Goal: Task Accomplishment & Management: Complete application form

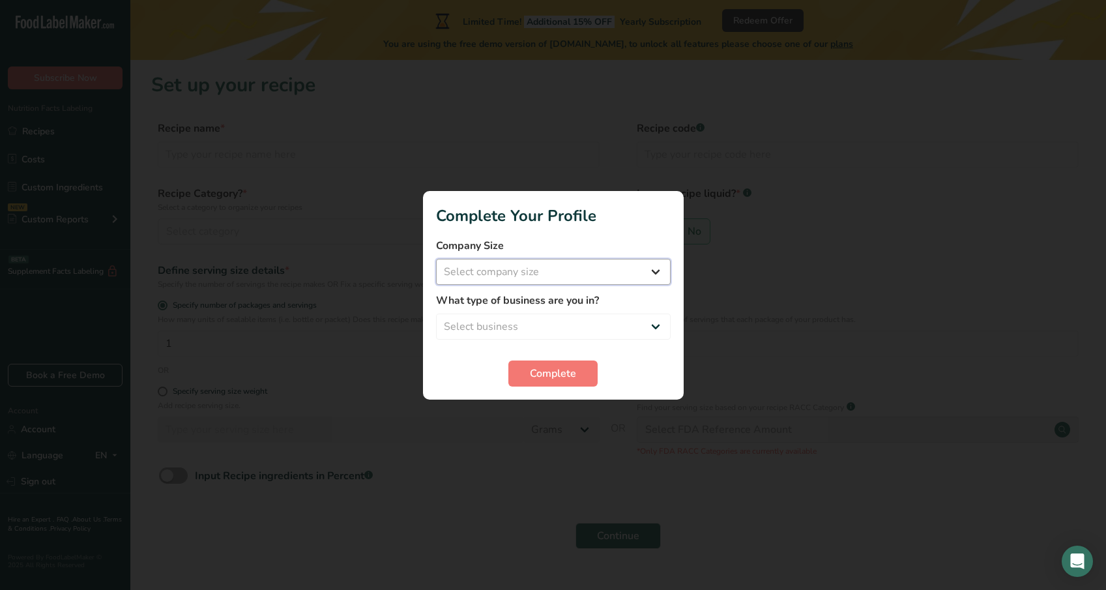
click at [539, 278] on select "Select company size Fewer than 10 Employees 10 to 50 Employees 51 to 500 Employ…" at bounding box center [553, 272] width 235 height 26
select select "1"
click at [436, 259] on select "Select company size Fewer than 10 Employees 10 to 50 Employees 51 to 500 Employ…" at bounding box center [553, 272] width 235 height 26
click at [537, 324] on select "Select business Packaged Food Manufacturer Restaurant & Cafe Bakery Meal Plans …" at bounding box center [553, 326] width 235 height 26
select select "1"
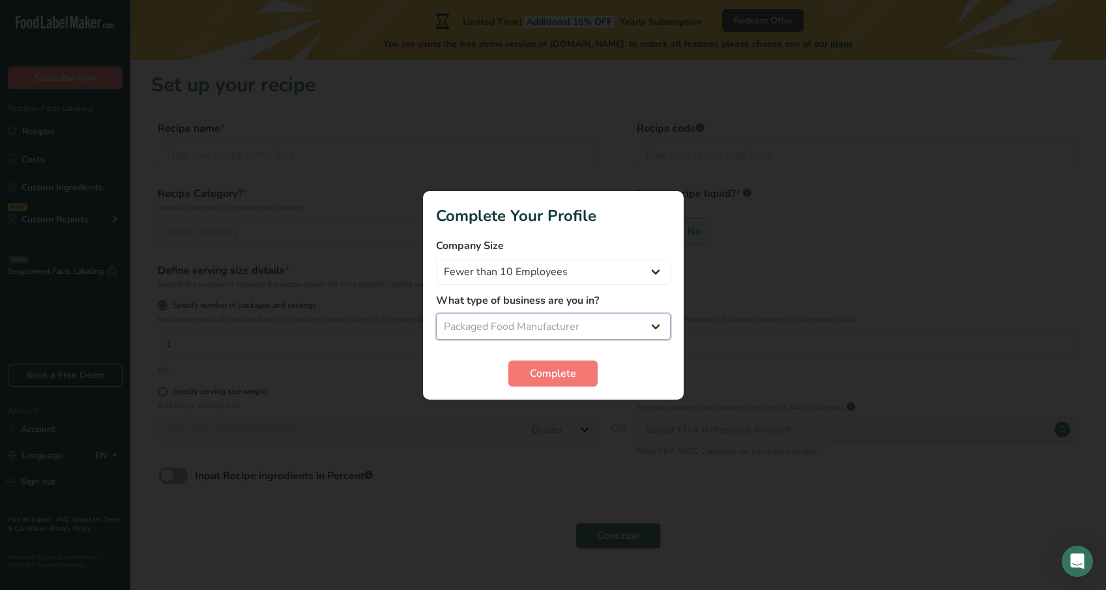
click at [436, 313] on select "Select business Packaged Food Manufacturer Restaurant & Cafe Bakery Meal Plans …" at bounding box center [553, 326] width 235 height 26
click at [540, 362] on button "Complete" at bounding box center [552, 373] width 89 height 26
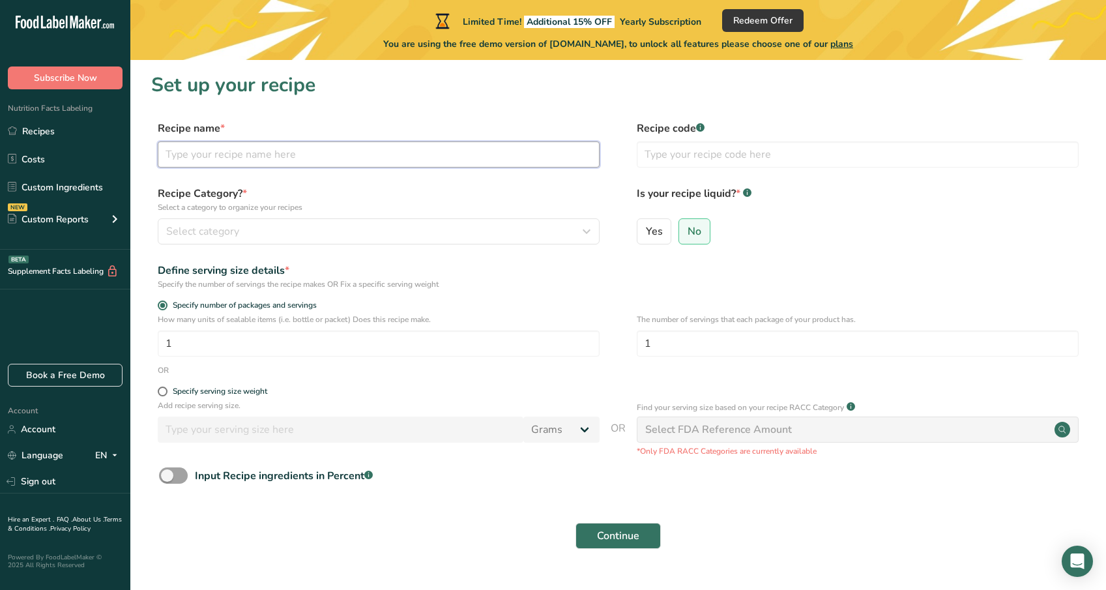
click at [473, 158] on input "text" at bounding box center [379, 154] width 442 height 26
type input "Avocado Cucumber Roll"
click at [469, 94] on h1 "Set up your recipe" at bounding box center [618, 84] width 934 height 29
click at [695, 229] on span "No" at bounding box center [694, 231] width 14 height 13
click at [687, 229] on input "No" at bounding box center [683, 231] width 8 height 8
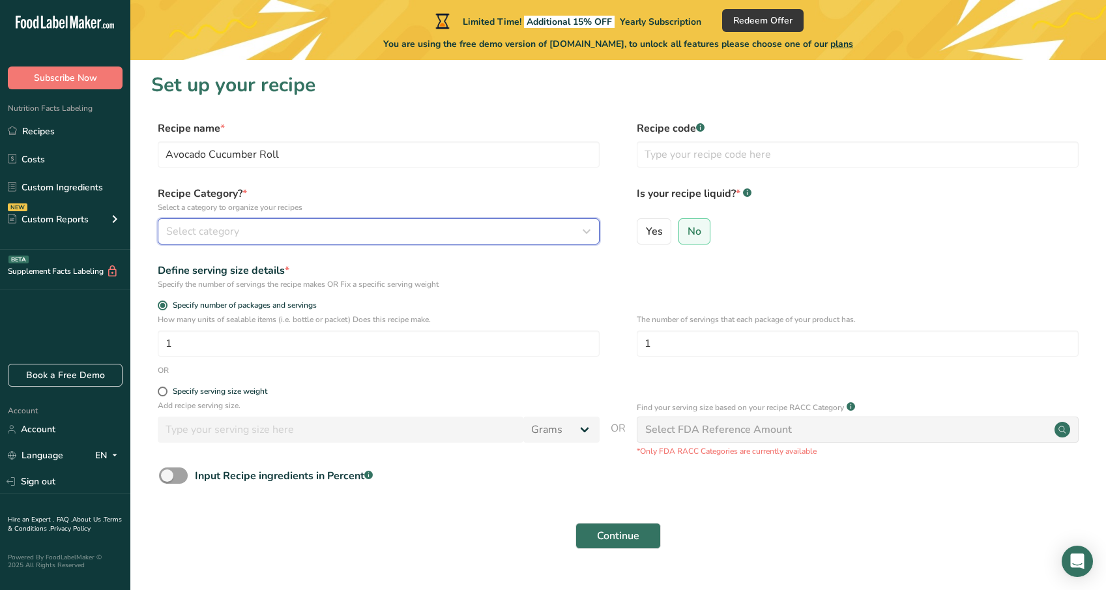
click at [250, 233] on div "Select category" at bounding box center [374, 231] width 417 height 16
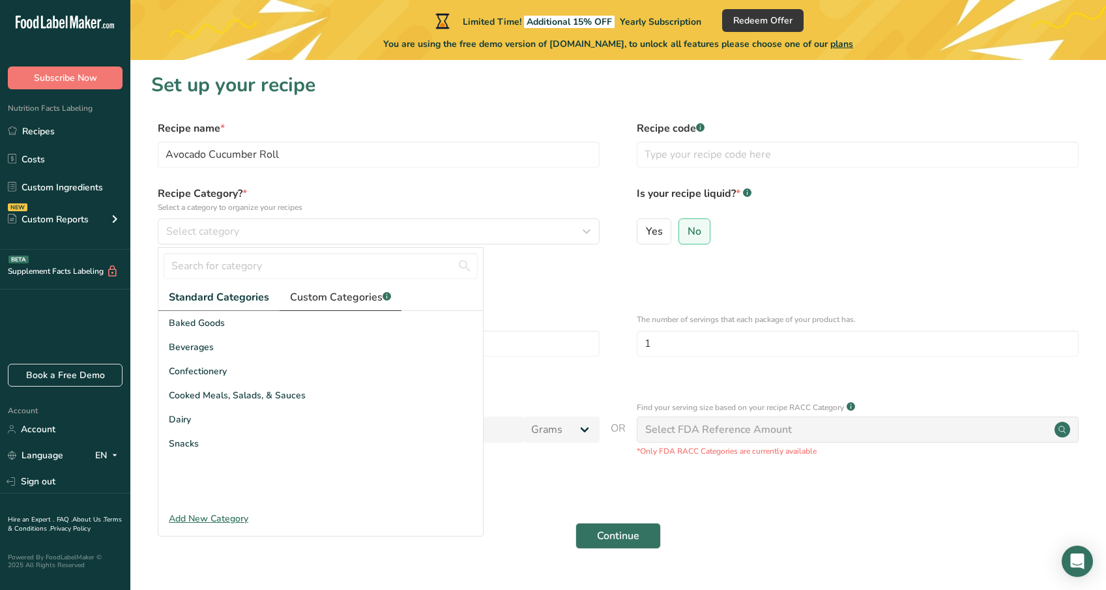
click at [303, 299] on span "Custom Categories .a-a{fill:#347362;}.b-a{fill:#fff;}" at bounding box center [340, 297] width 101 height 16
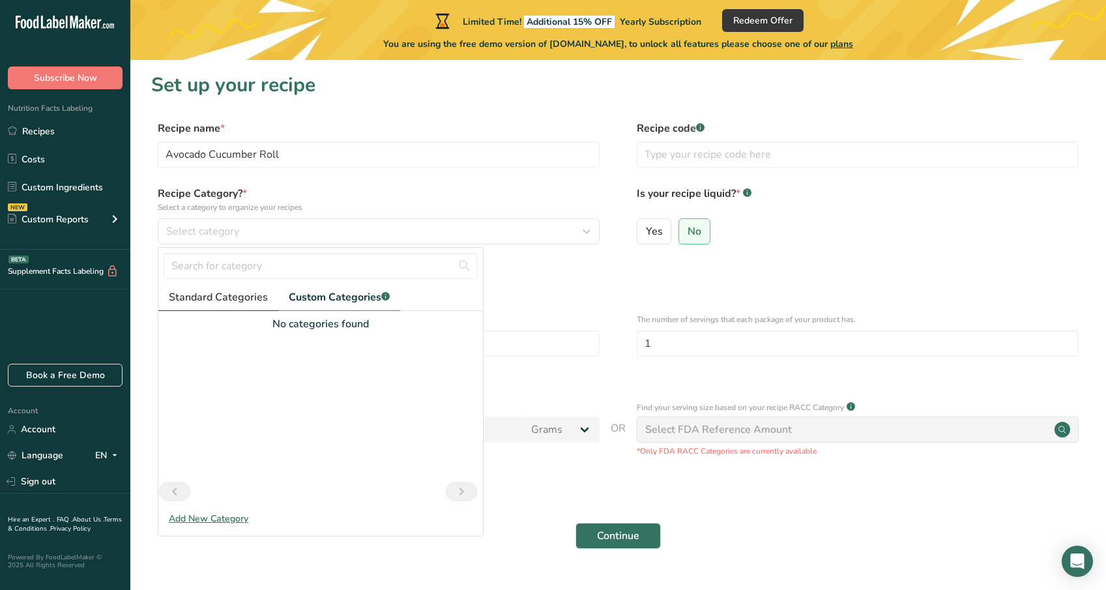
click at [235, 299] on span "Standard Categories" at bounding box center [218, 297] width 99 height 16
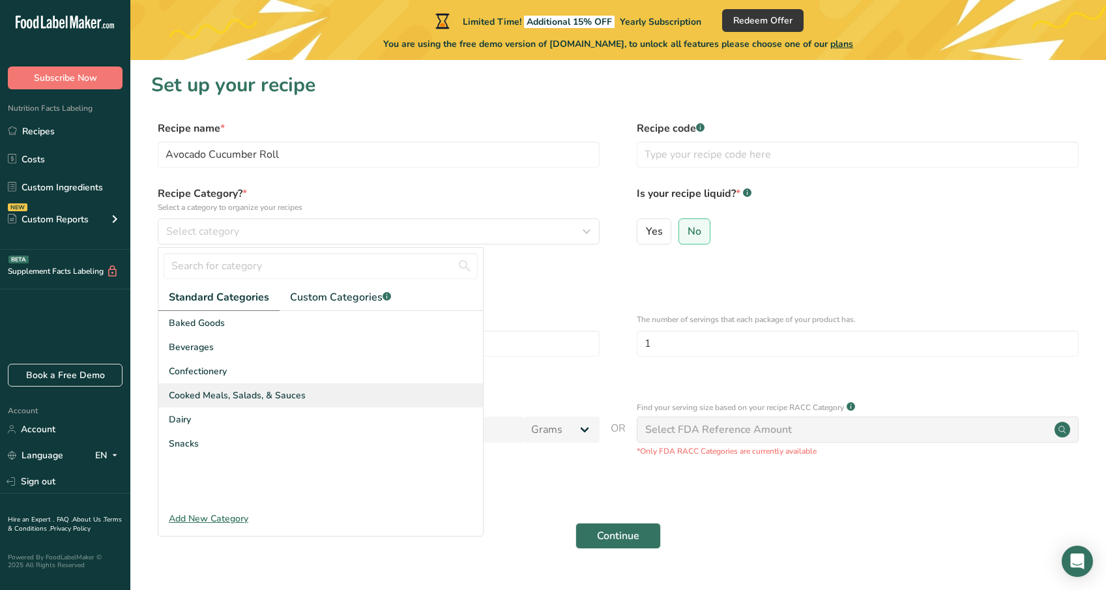
click at [202, 397] on span "Cooked Meals, Salads, & Sauces" at bounding box center [237, 395] width 137 height 14
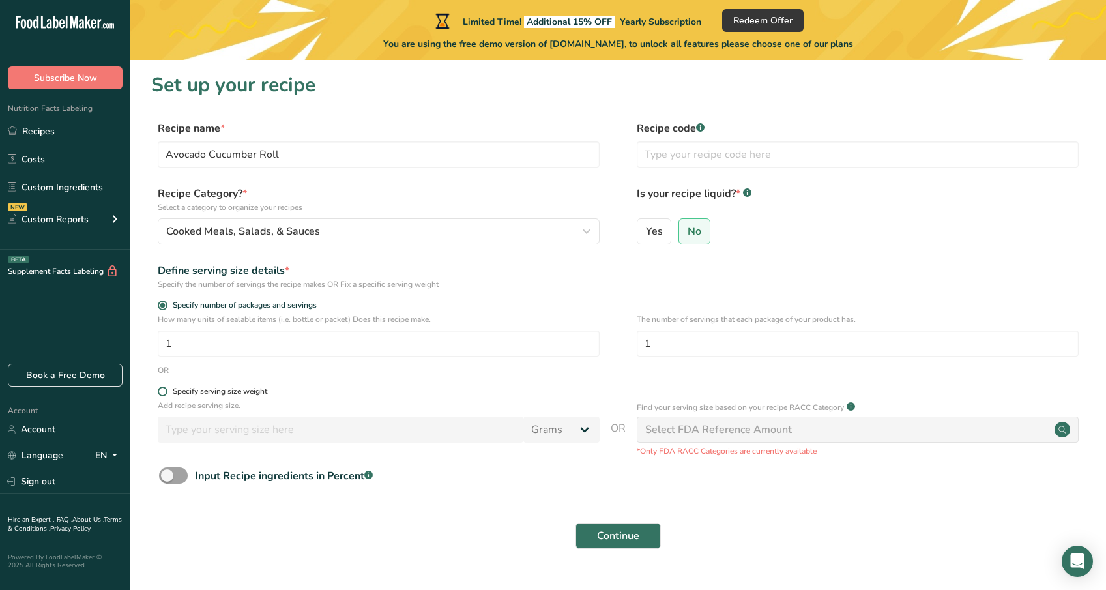
click at [208, 393] on div "Specify serving size weight" at bounding box center [220, 391] width 94 height 10
click at [166, 393] on input "Specify serving size weight" at bounding box center [162, 391] width 8 height 8
radio input "true"
radio input "false"
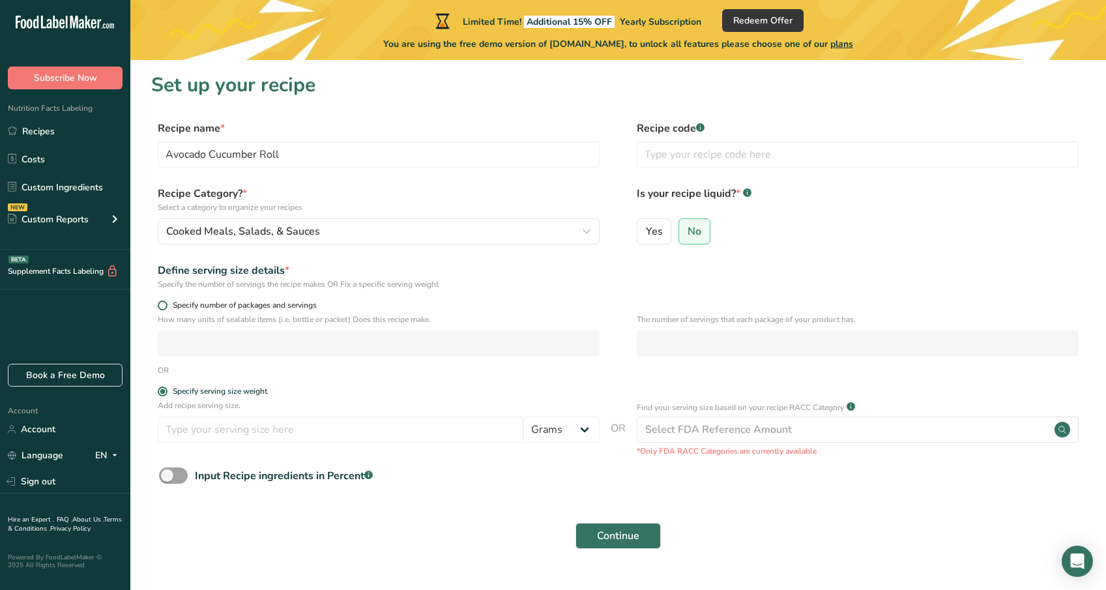
click at [178, 304] on span "Specify number of packages and servings" at bounding box center [241, 305] width 149 height 10
click at [166, 304] on input "Specify number of packages and servings" at bounding box center [162, 305] width 8 height 8
radio input "true"
radio input "false"
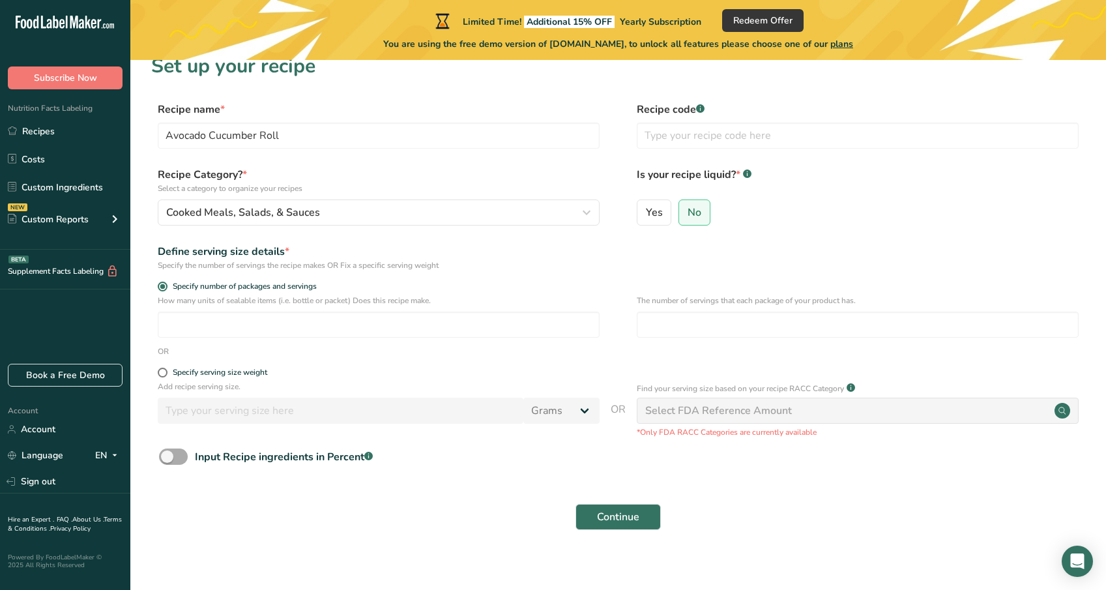
scroll to position [29, 0]
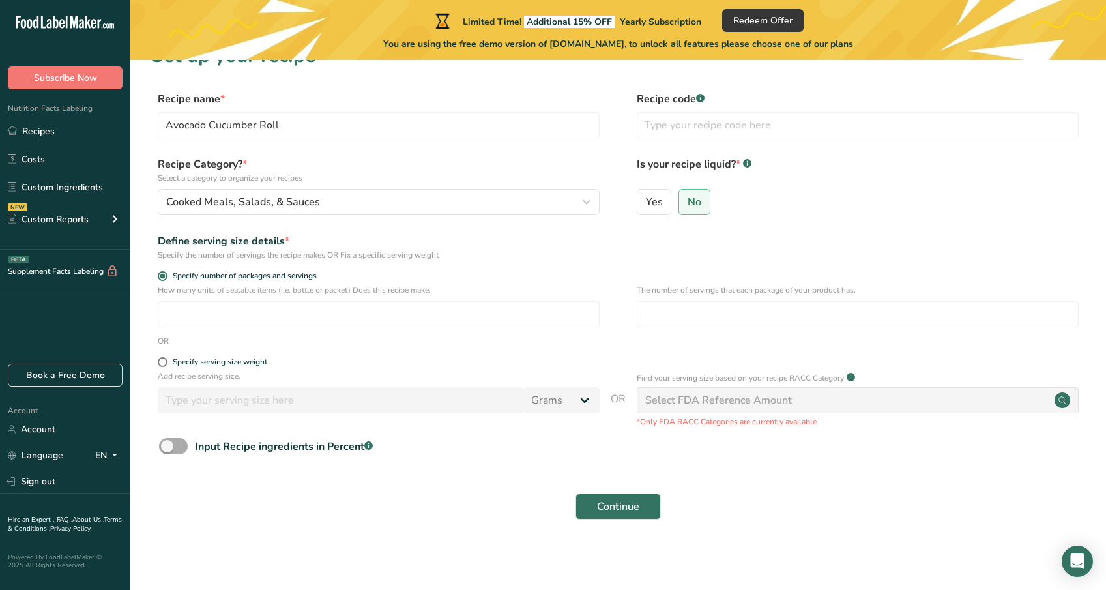
click at [177, 447] on span at bounding box center [173, 446] width 29 height 16
click at [167, 447] on input "Input Recipe ingredients in Percent .a-a{fill:#347362;}.b-a{fill:#fff;}" at bounding box center [163, 446] width 8 height 8
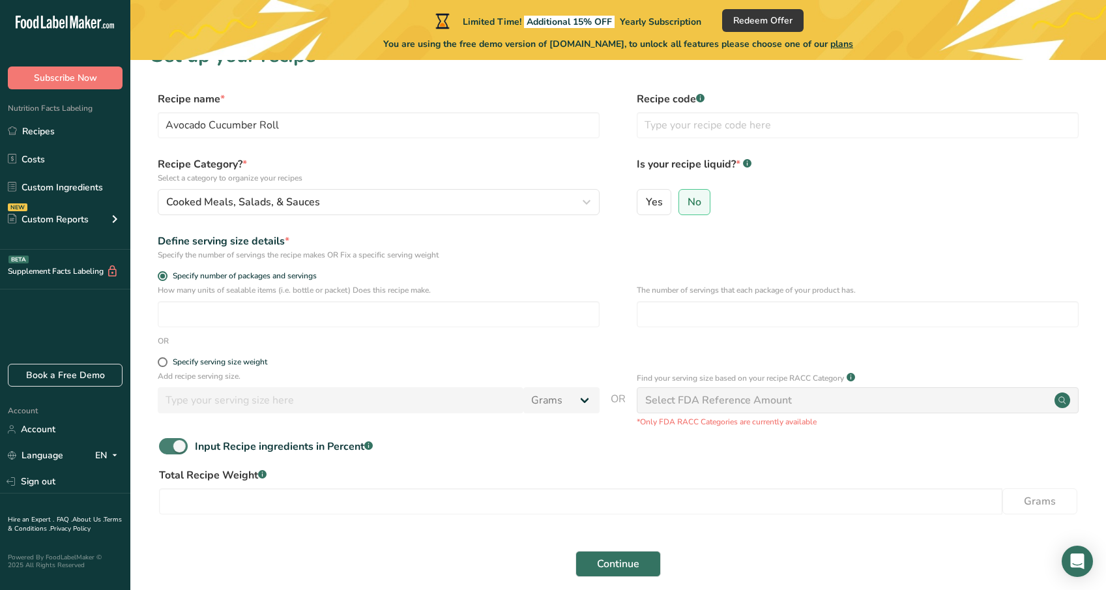
click at [177, 447] on span at bounding box center [173, 446] width 29 height 16
click at [167, 447] on input "Input Recipe ingredients in Percent .a-a{fill:#347362;}.b-a{fill:#fff;}" at bounding box center [163, 446] width 8 height 8
checkbox input "false"
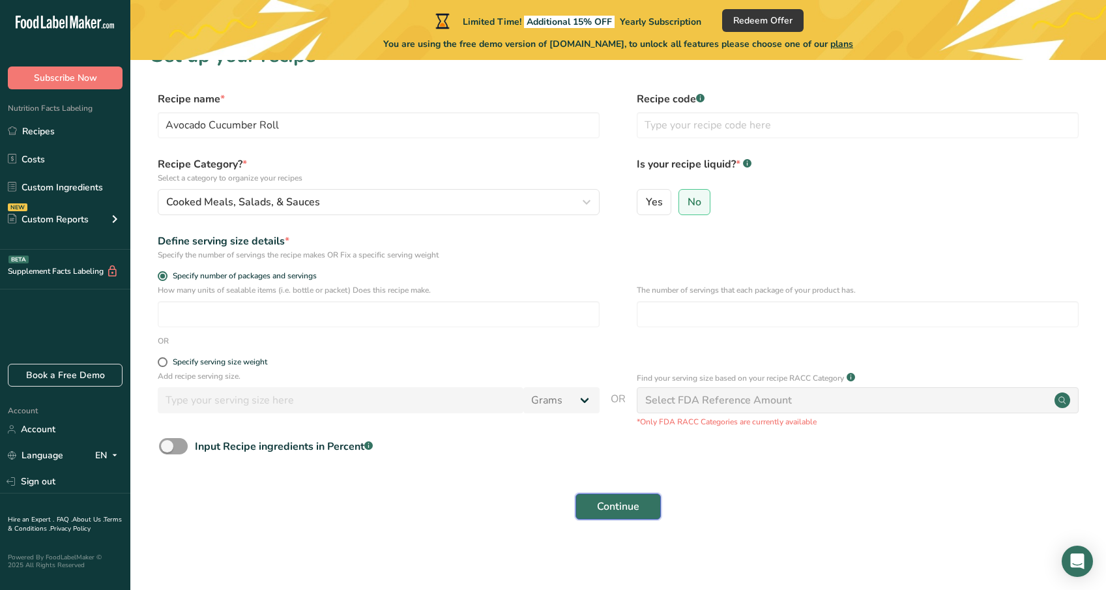
click at [606, 508] on span "Continue" at bounding box center [618, 506] width 42 height 16
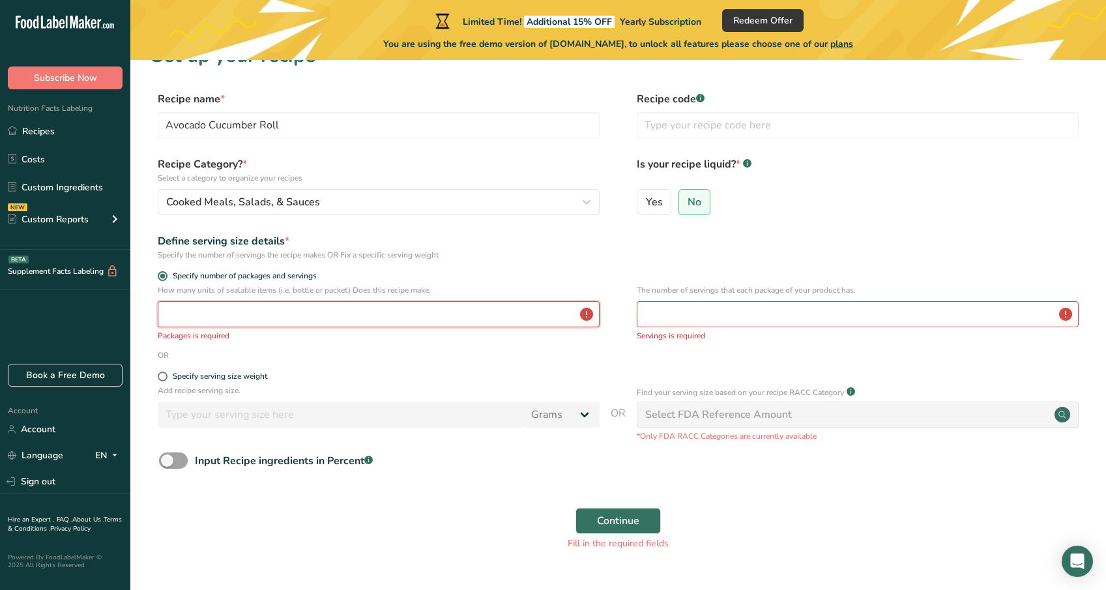
click at [320, 321] on input "number" at bounding box center [379, 314] width 442 height 26
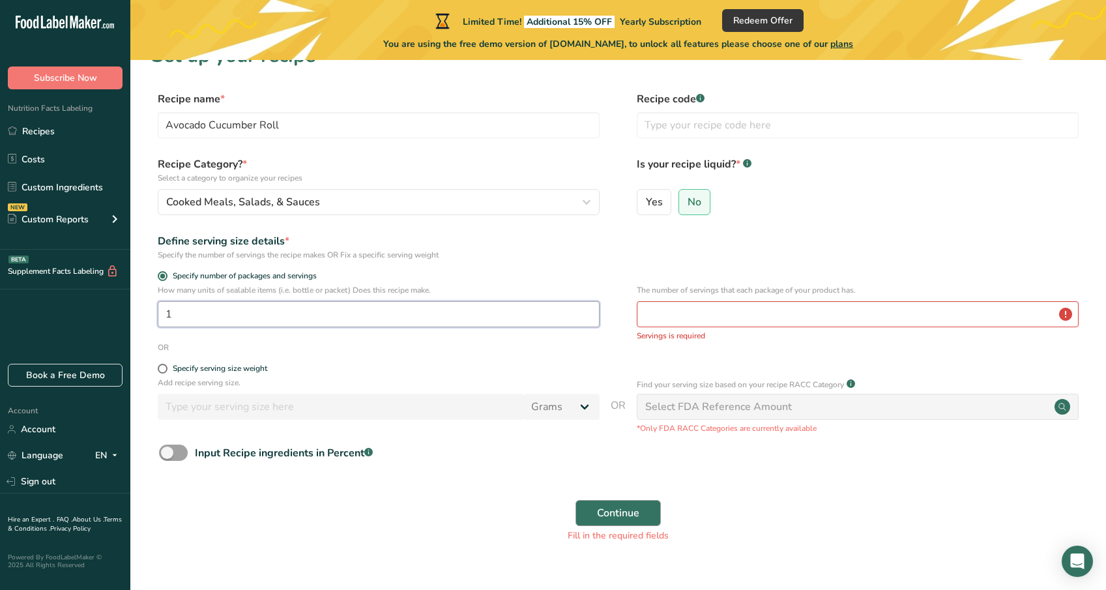
type input "1"
drag, startPoint x: 603, startPoint y: 514, endPoint x: 662, endPoint y: 320, distance: 203.0
click at [662, 320] on form "Recipe name * Avocado Cucumber Roll Recipe code .a-a{fill:#347362;}.b-a{fill:#f…" at bounding box center [618, 320] width 934 height 459
click at [662, 320] on input "number" at bounding box center [858, 314] width 442 height 26
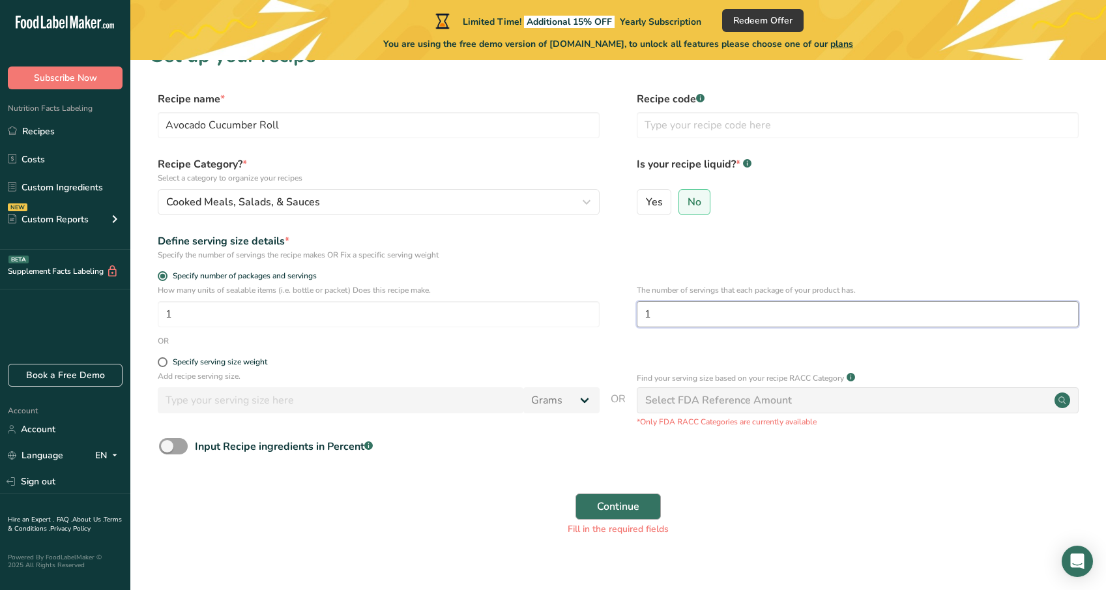
type input "1"
click at [630, 514] on button "Continue" at bounding box center [617, 506] width 85 height 26
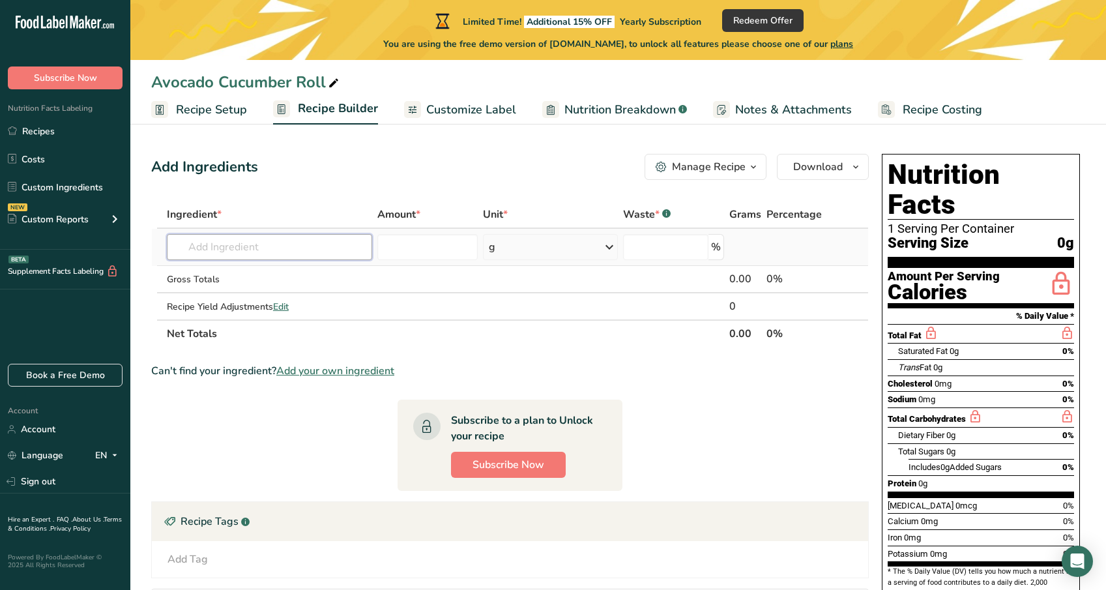
click at [315, 252] on input "text" at bounding box center [269, 247] width 205 height 26
click at [339, 246] on input "text" at bounding box center [269, 247] width 205 height 26
type input "o"
click at [316, 251] on input "text" at bounding box center [269, 247] width 205 height 26
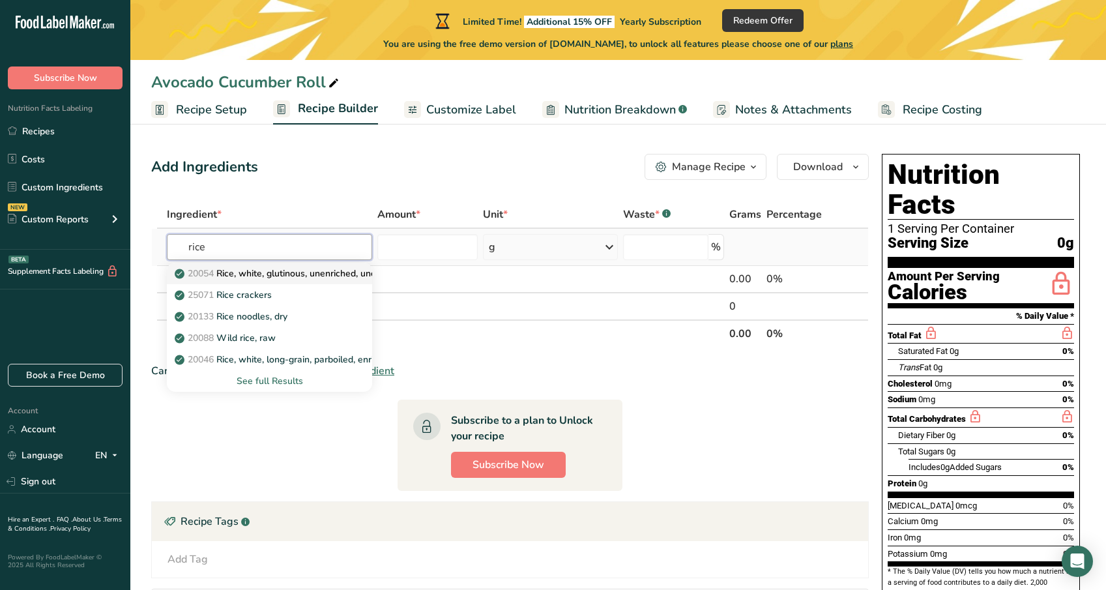
type input "rice"
click at [309, 277] on p "20054 Rice, white, glutinous, unenriched, uncooked" at bounding box center [288, 273] width 223 height 14
type input "Rice, white, glutinous, unenriched, uncooked"
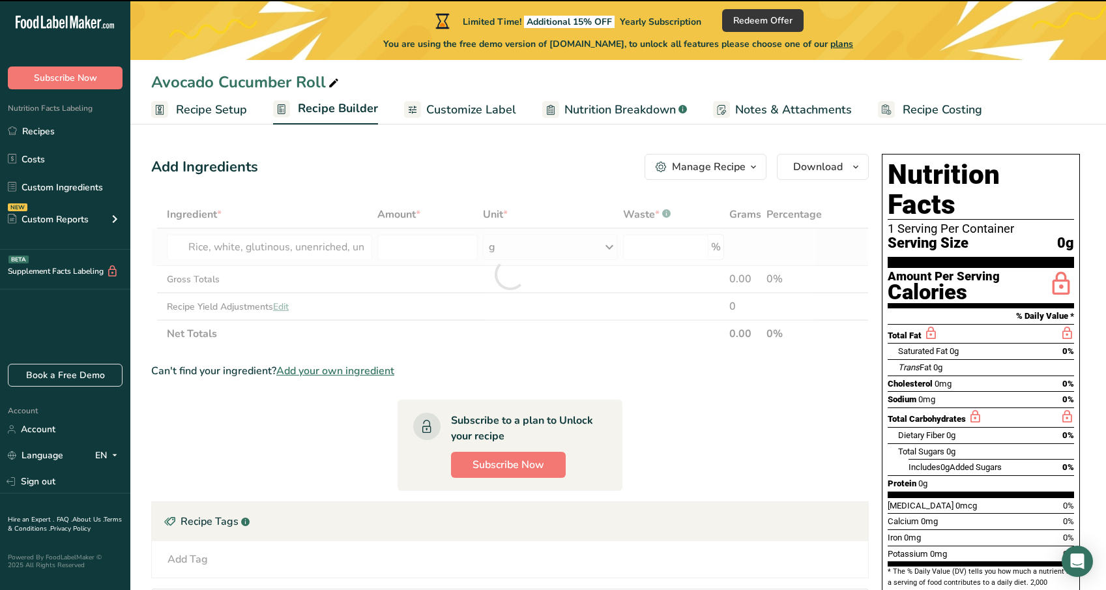
type input "0"
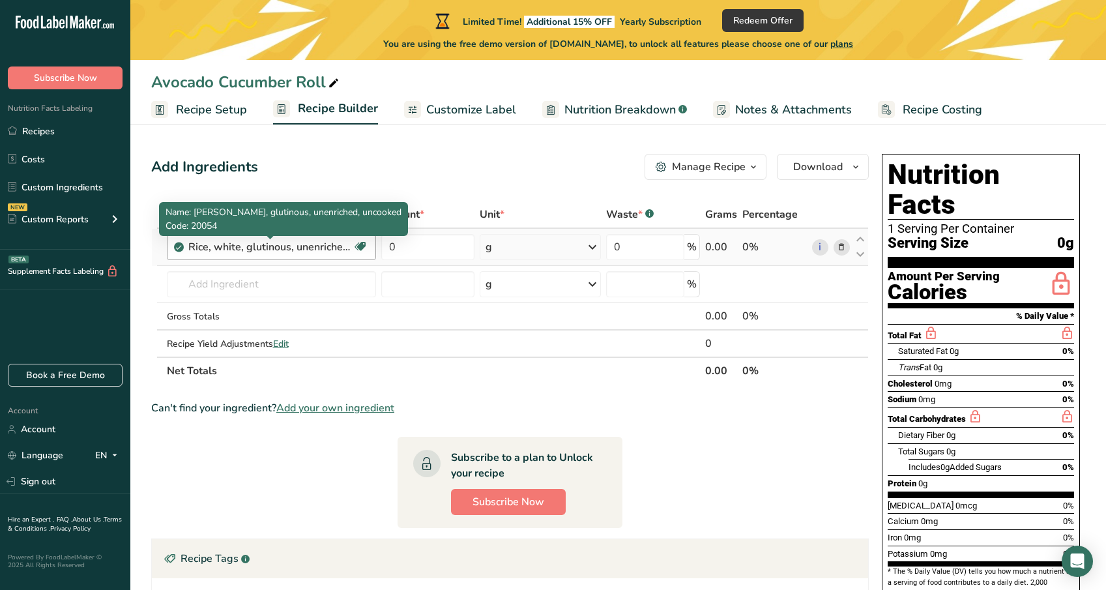
click at [311, 252] on div "Rice, white, glutinous, unenriched, uncooked" at bounding box center [269, 247] width 163 height 16
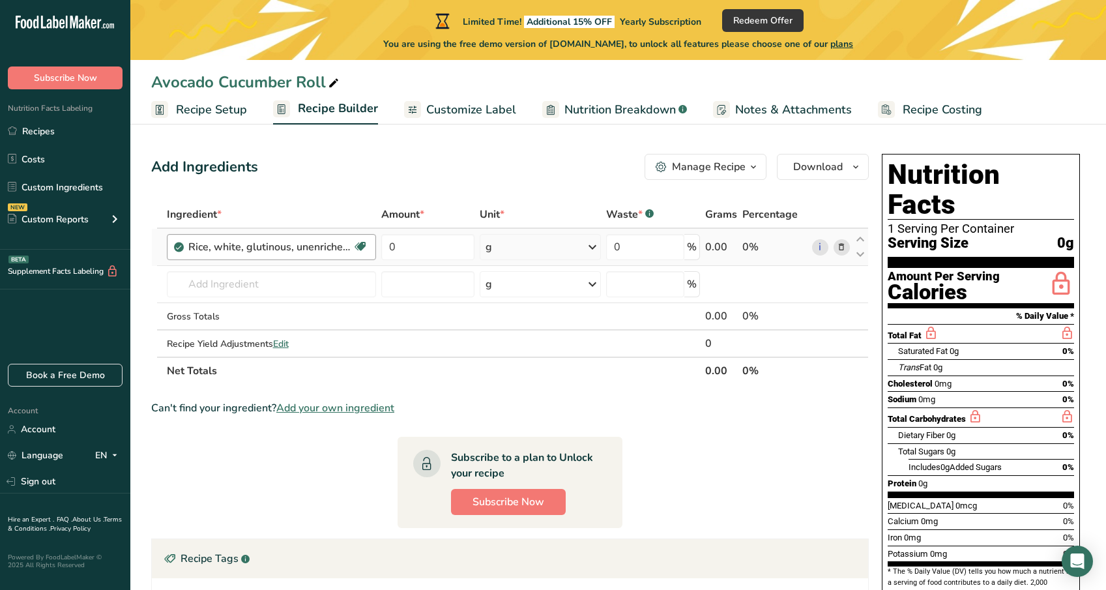
click at [311, 252] on div "Rice, white, glutinous, unenriched, uncooked" at bounding box center [269, 247] width 163 height 16
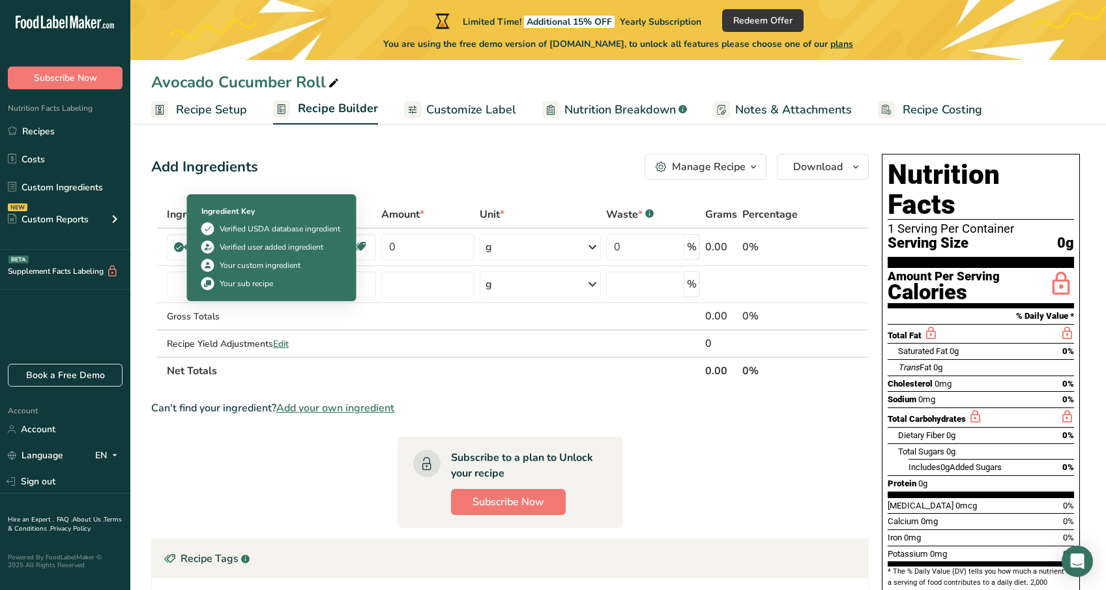
click at [337, 178] on div "Add Ingredients Manage Recipe Delete Recipe Duplicate Recipe Scale Recipe Save …" at bounding box center [509, 167] width 717 height 26
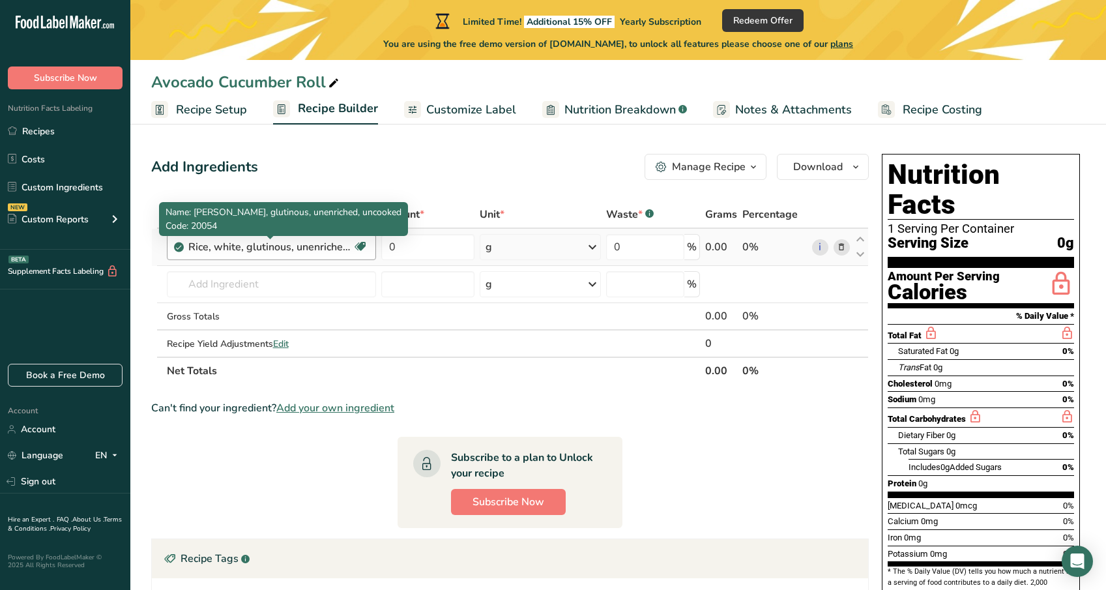
click at [331, 245] on div "Rice, white, glutinous, unenriched, uncooked" at bounding box center [269, 247] width 163 height 16
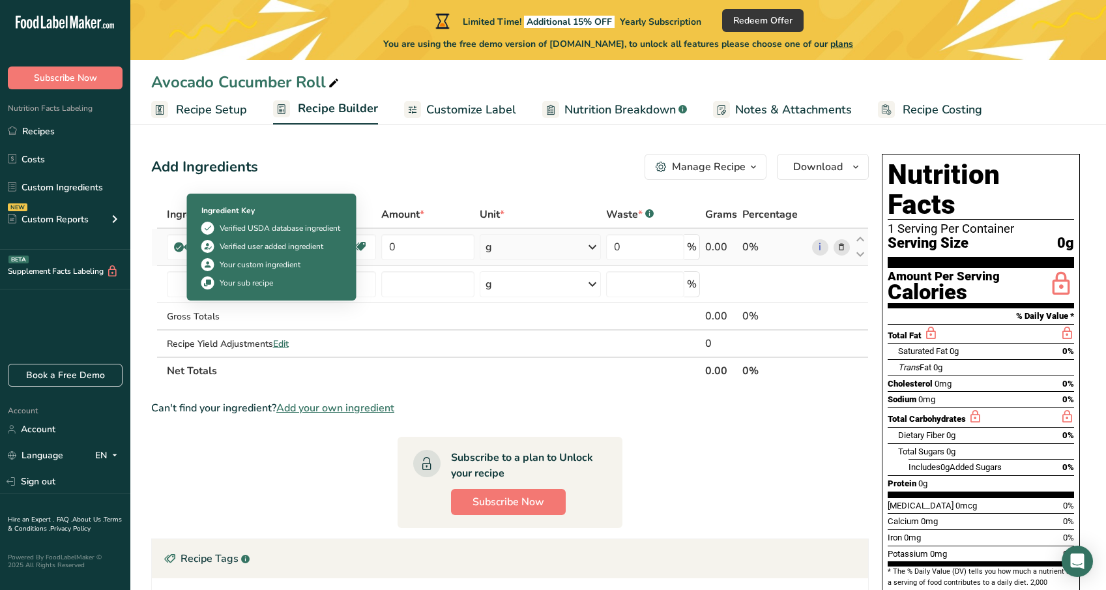
click at [179, 244] on icon at bounding box center [179, 247] width 8 height 12
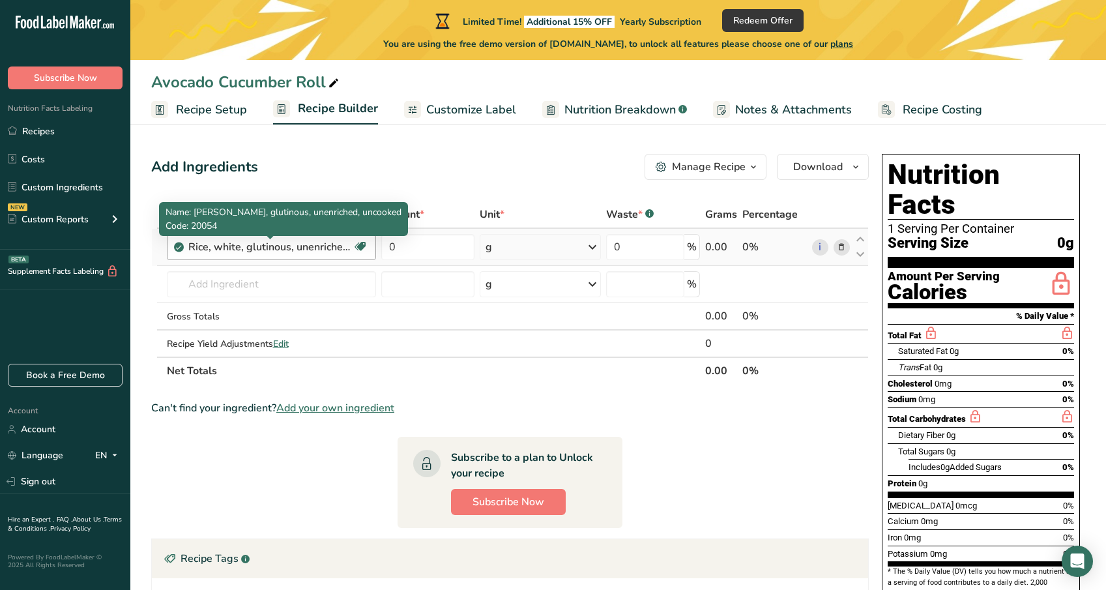
click at [263, 239] on div "Rice, white, glutinous, unenriched, uncooked" at bounding box center [269, 247] width 163 height 16
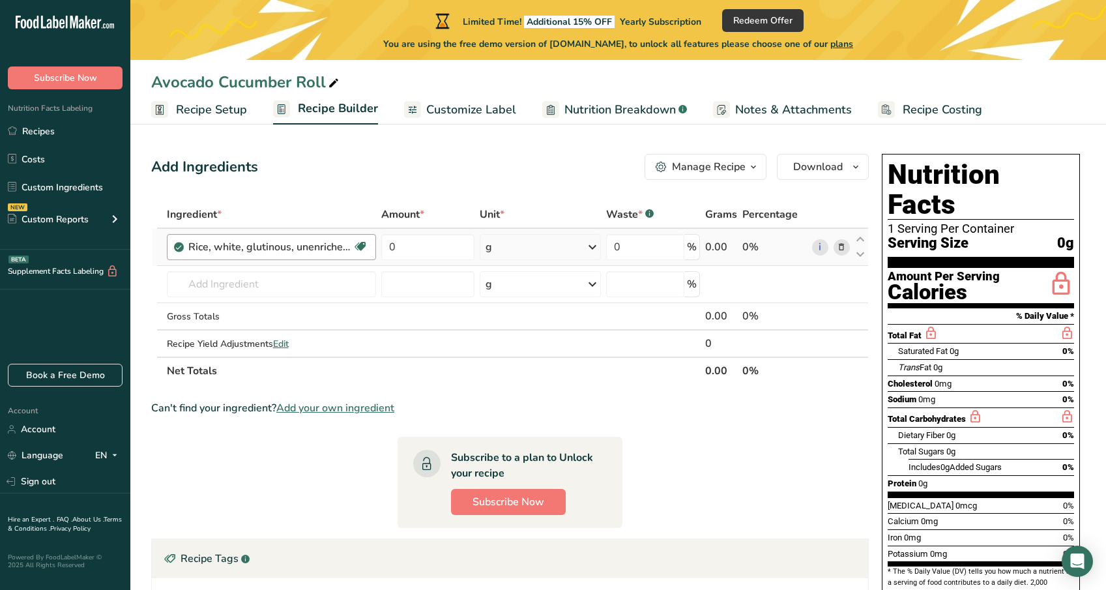
click at [278, 246] on div "Rice, white, glutinous, unenriched, uncooked" at bounding box center [269, 247] width 163 height 16
click at [841, 250] on icon at bounding box center [841, 247] width 9 height 14
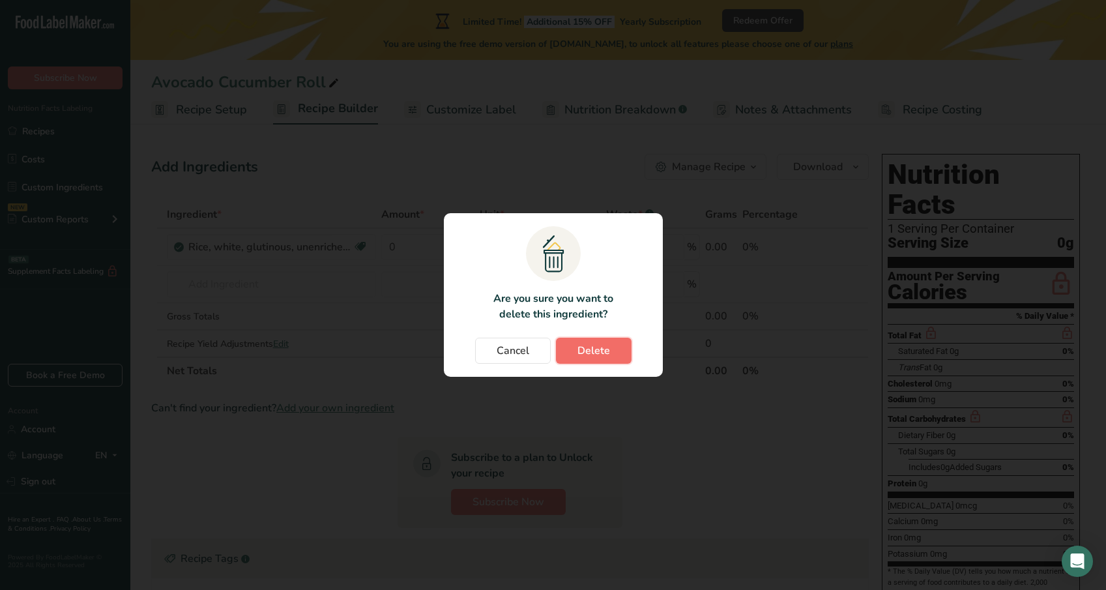
click at [599, 349] on span "Delete" at bounding box center [593, 351] width 33 height 16
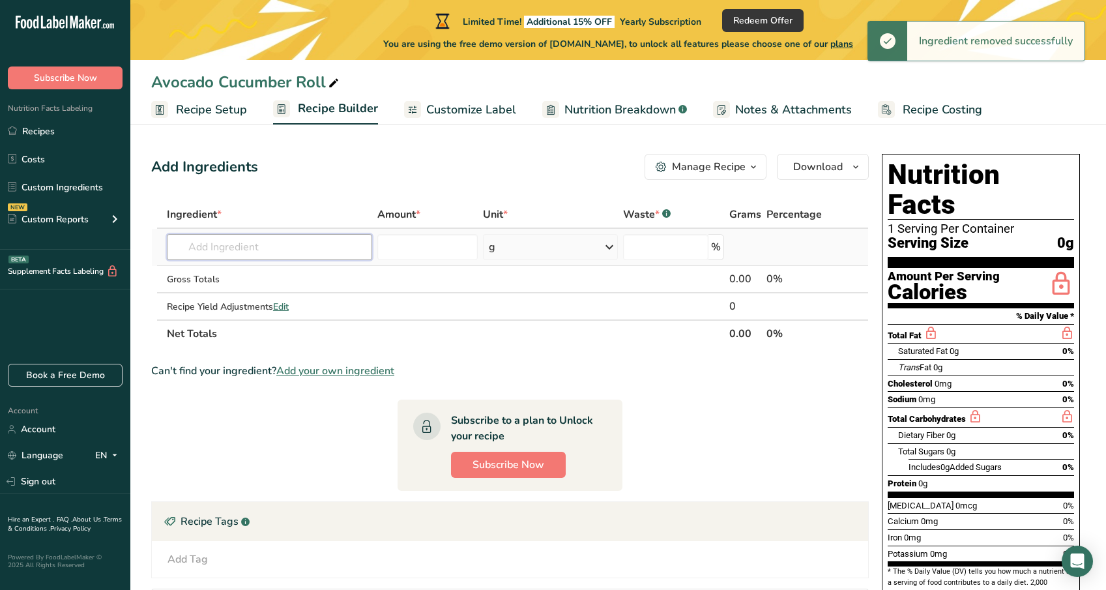
click at [226, 244] on input "text" at bounding box center [269, 247] width 205 height 26
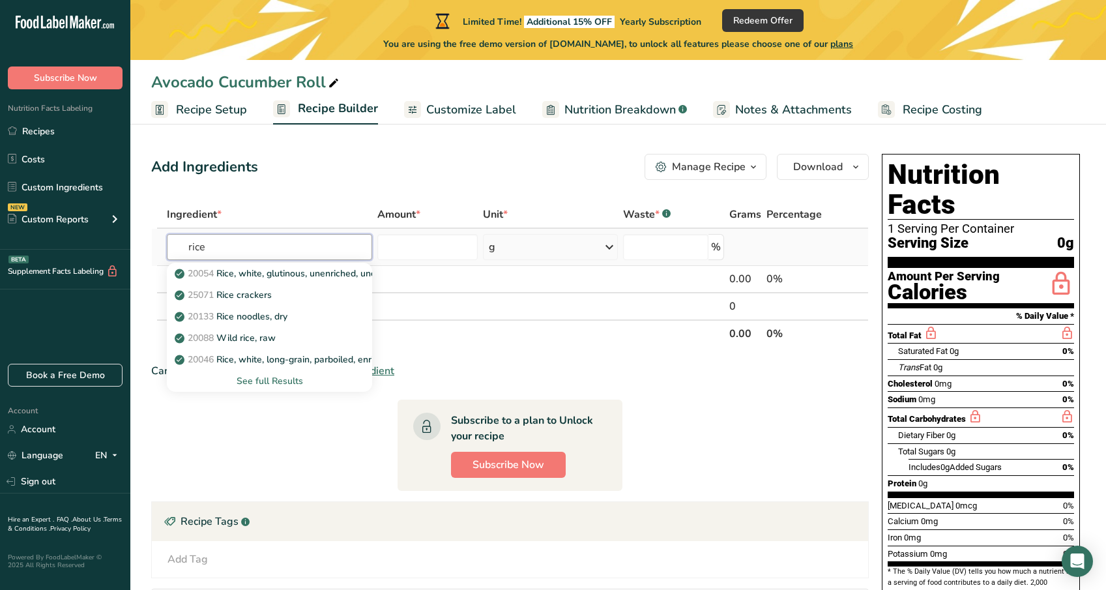
type input "rice"
click at [259, 384] on div "See full Results" at bounding box center [269, 381] width 184 height 14
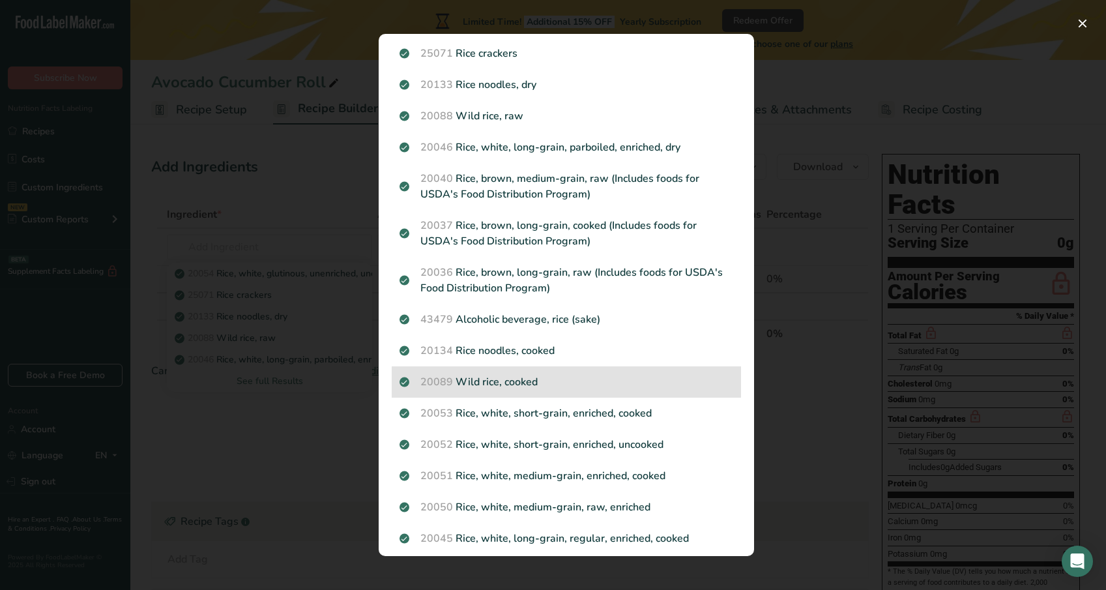
scroll to position [69, 0]
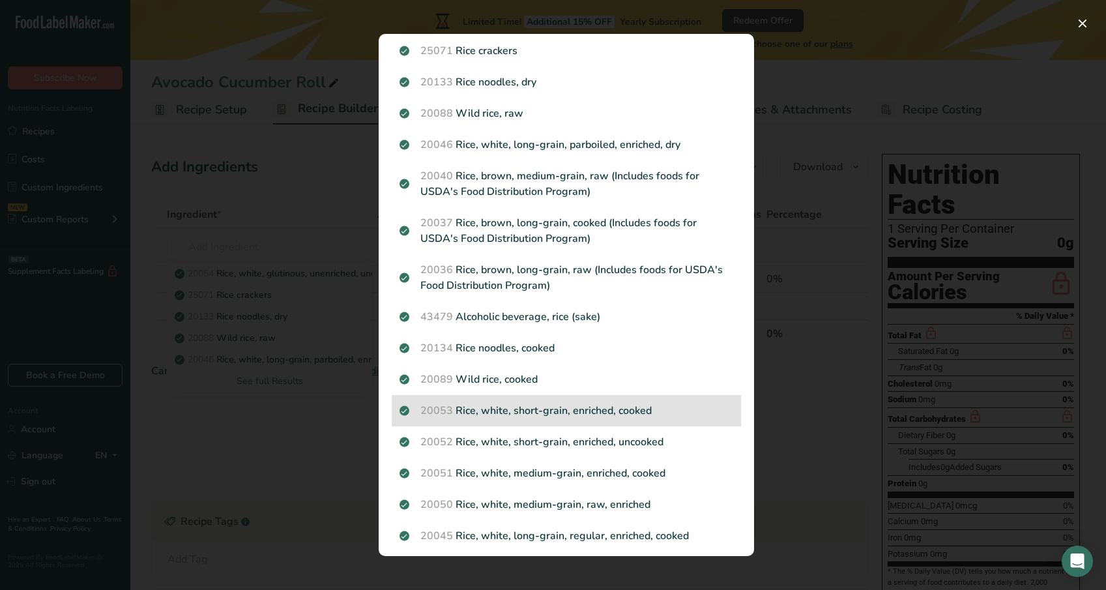
click at [527, 415] on p "20053 Rice, white, short-grain, enriched, cooked" at bounding box center [566, 411] width 334 height 16
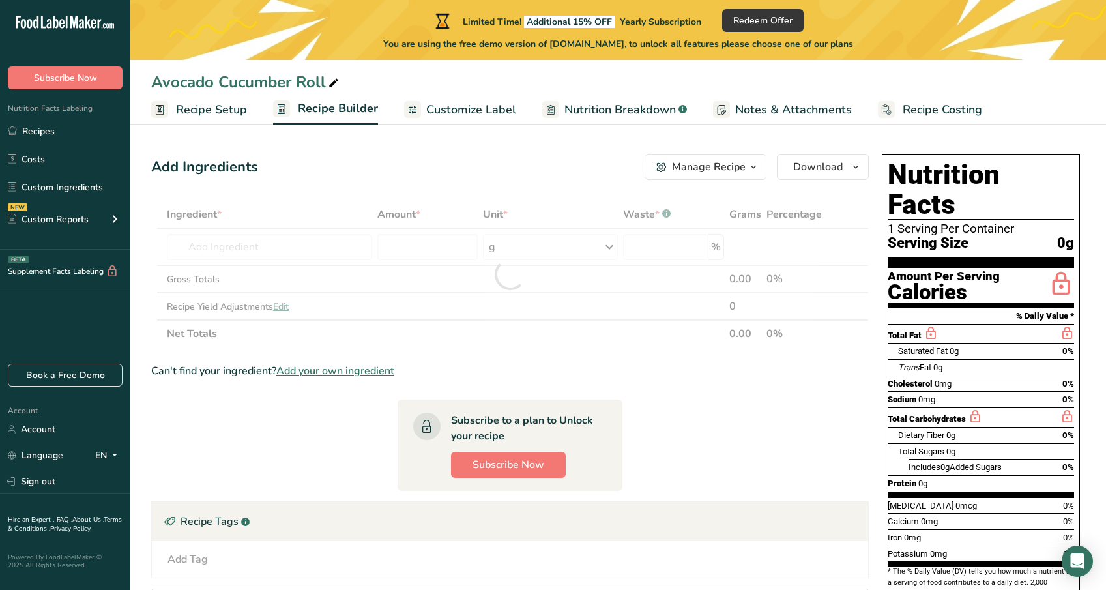
type input "0"
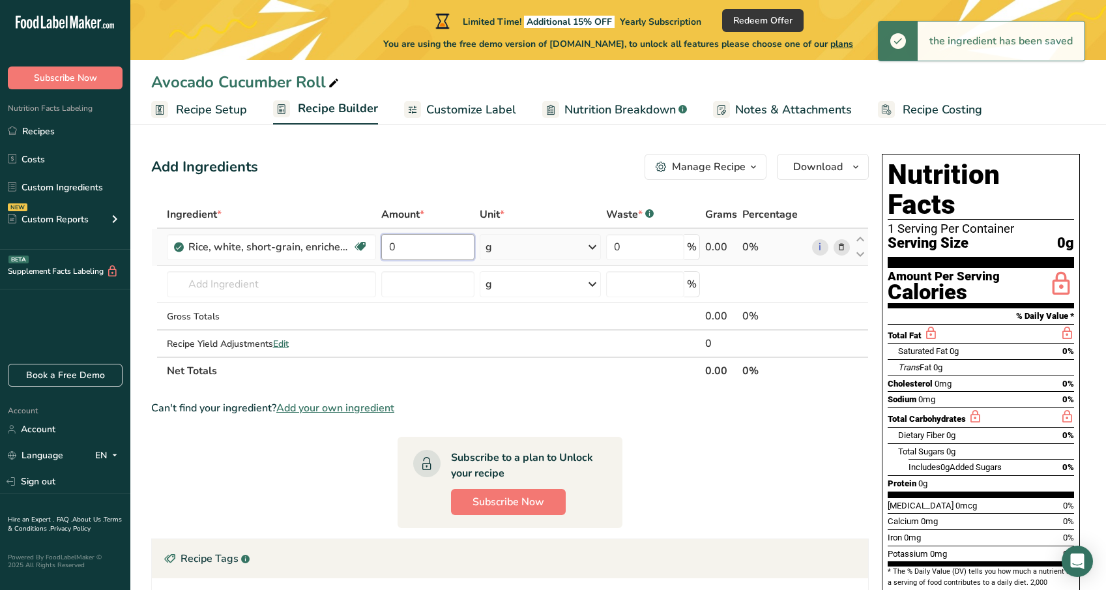
click at [406, 248] on input "0" at bounding box center [427, 247] width 93 height 26
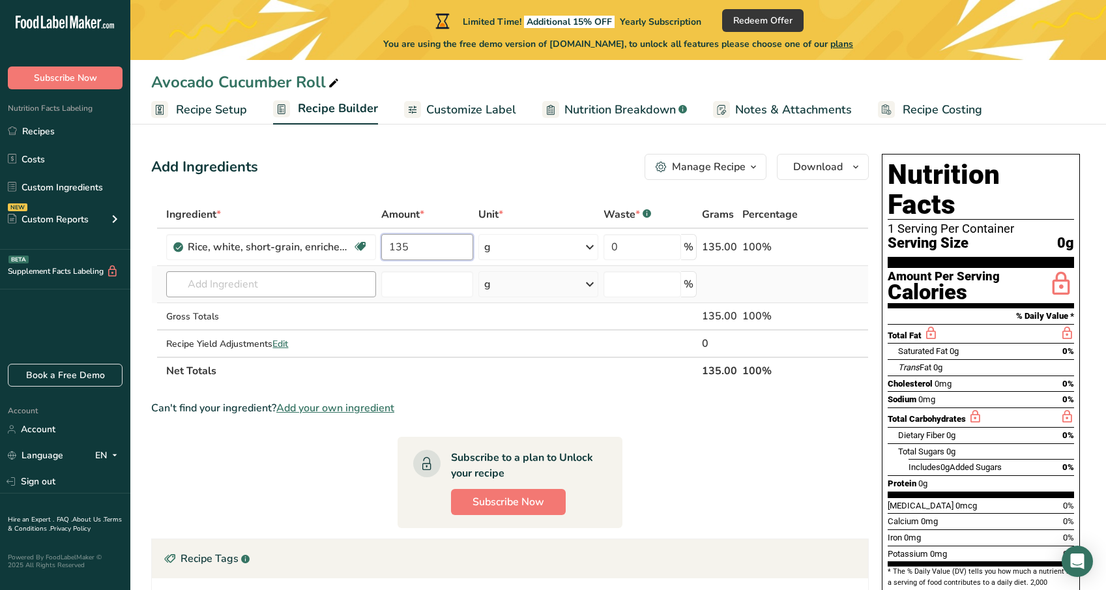
type input "135"
click at [280, 295] on div "Ingredient * Amount * Unit * Waste * .a-a{fill:#347362;}.b-a{fill:#fff;} Grams …" at bounding box center [509, 293] width 717 height 184
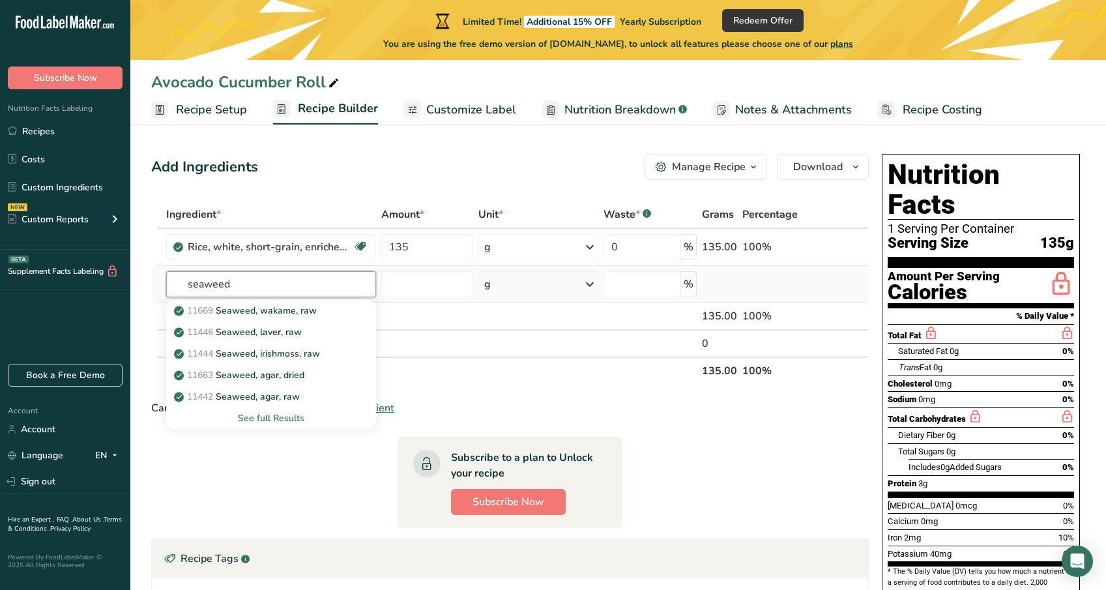
type input "seaweed"
click at [283, 420] on div "See full Results" at bounding box center [271, 418] width 188 height 14
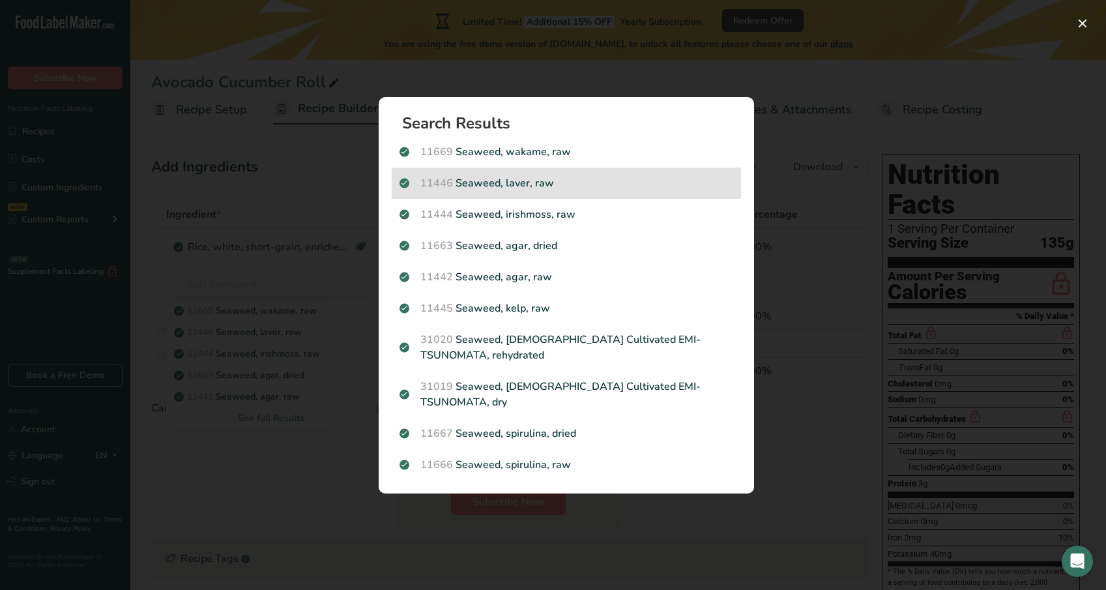
click at [603, 187] on p "11446 Seaweed, laver, raw" at bounding box center [566, 183] width 334 height 16
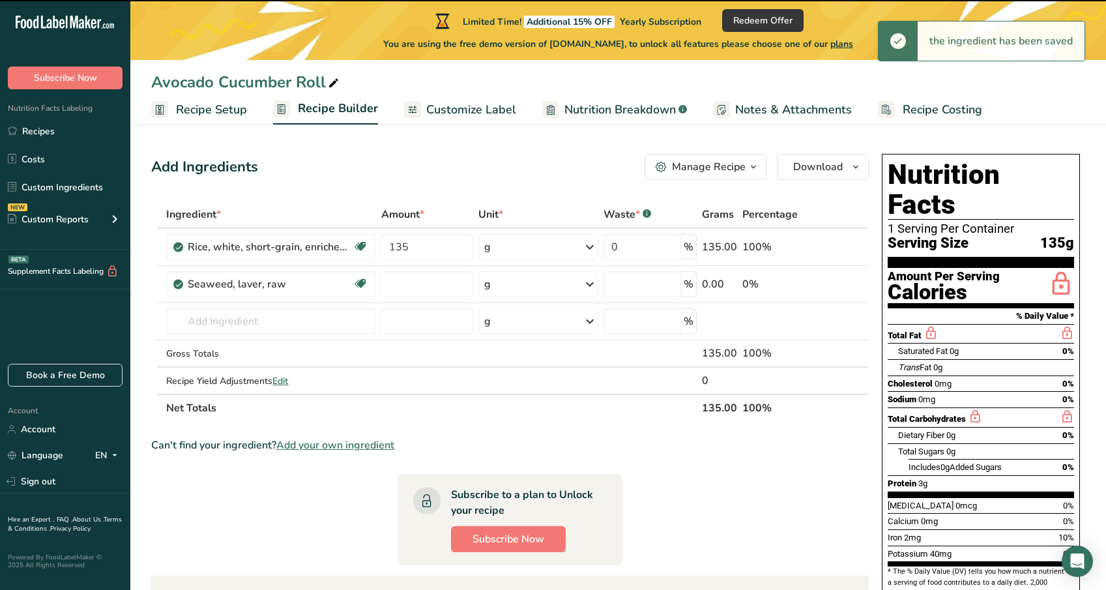
type input "0"
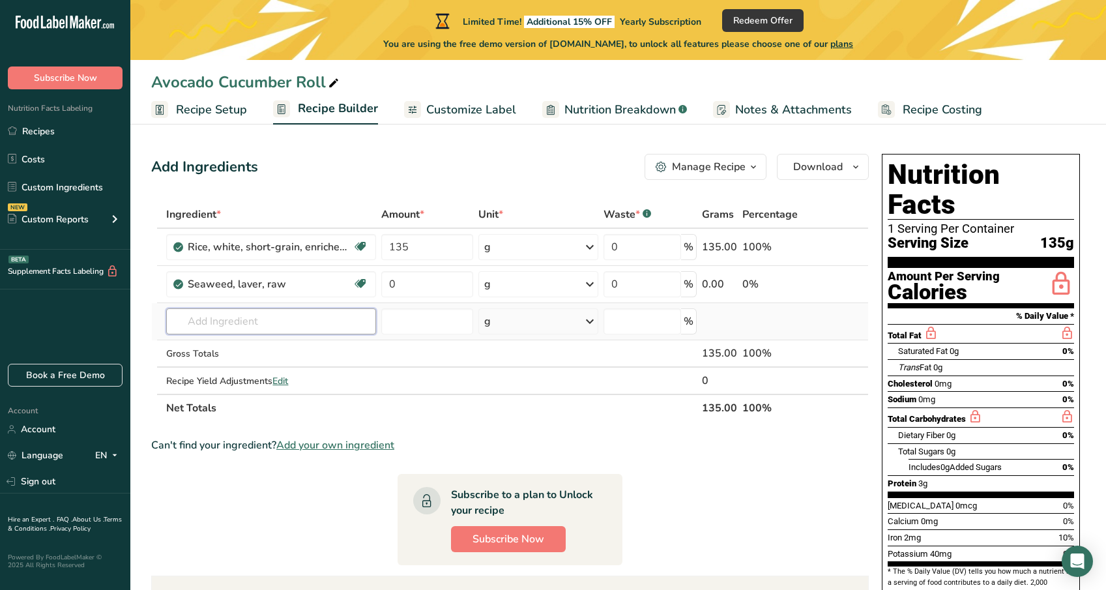
click at [244, 325] on input "text" at bounding box center [270, 321] width 209 height 26
type input "sesame oil"
click at [251, 350] on p "4058 Oil, sesame, salad or cooking" at bounding box center [255, 348] width 156 height 14
type input "Oil, sesame, salad or cooking"
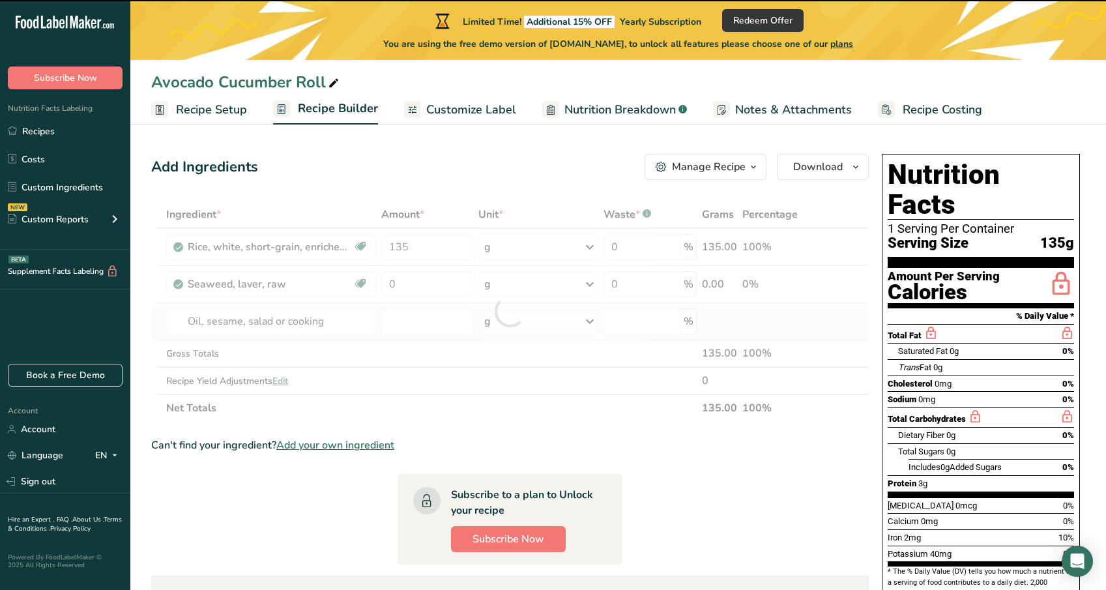
type input "0"
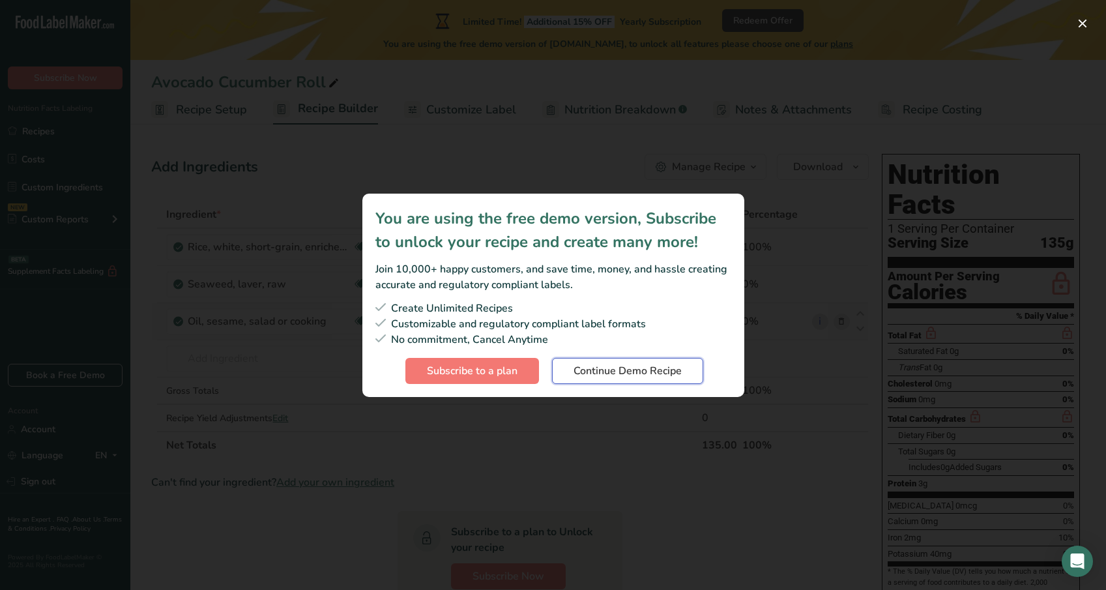
click at [603, 367] on span "Continue Demo Recipe" at bounding box center [627, 371] width 108 height 16
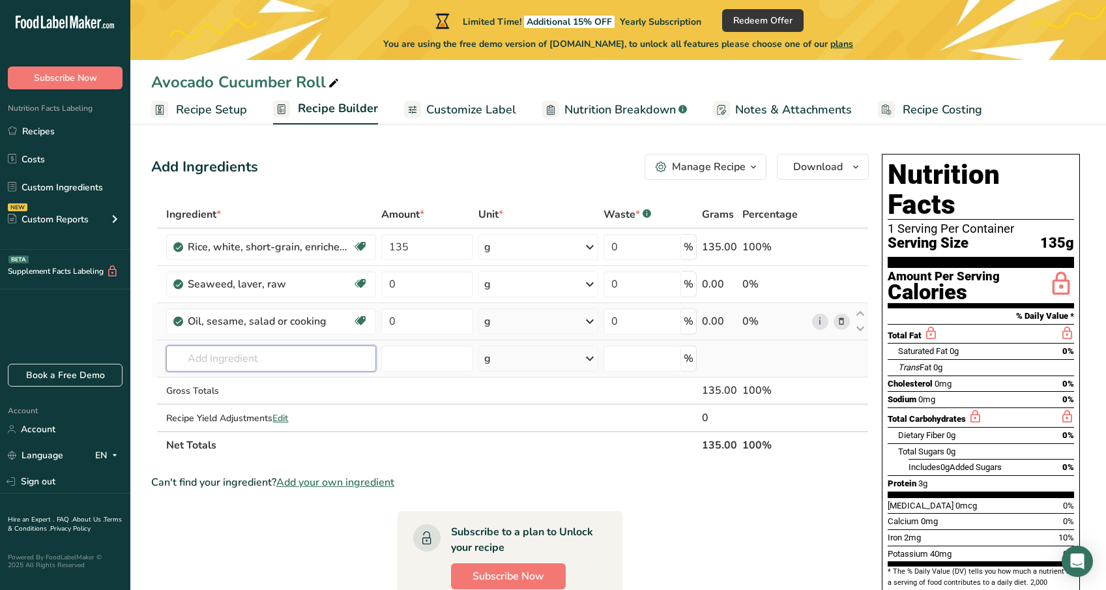
click at [275, 362] on input "text" at bounding box center [270, 358] width 209 height 26
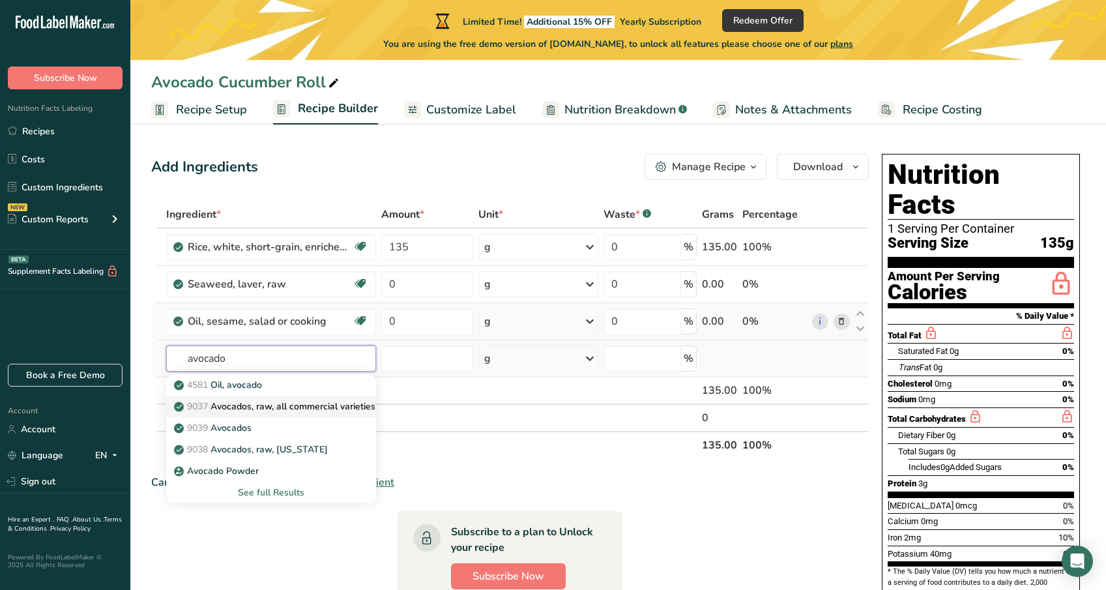
type input "avocado"
click at [281, 409] on p "9037 Avocados, raw, all commercial varieties" at bounding box center [276, 406] width 199 height 14
type input "Avocados, raw, all commercial varieties"
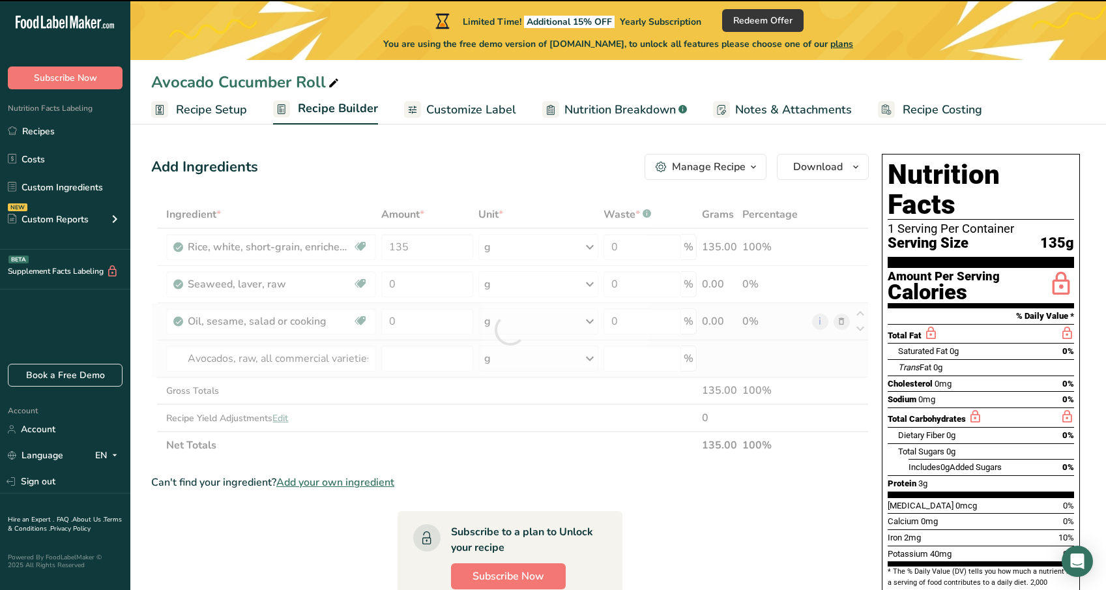
type input "0"
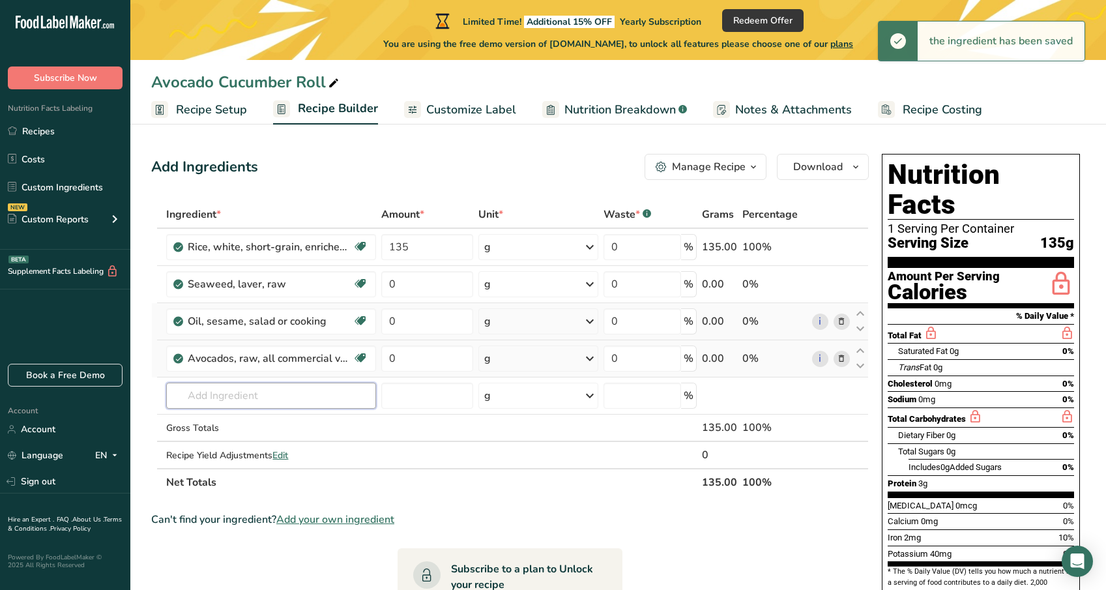
click at [276, 392] on input "text" at bounding box center [270, 395] width 209 height 26
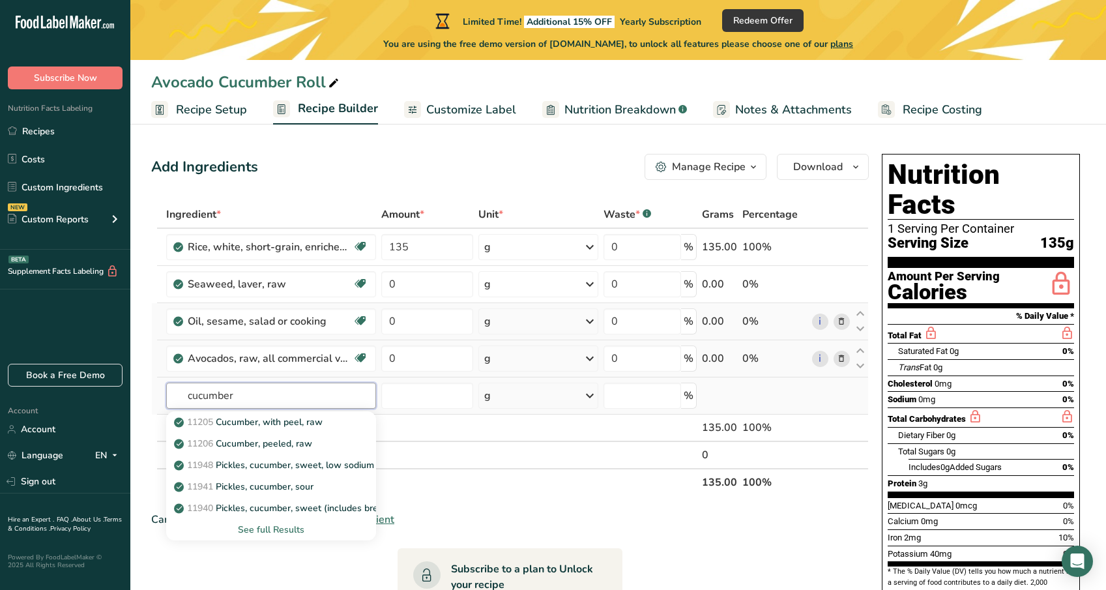
type input "cucumber"
drag, startPoint x: 257, startPoint y: 528, endPoint x: 259, endPoint y: 424, distance: 103.6
click at [259, 424] on div "11205 Cucumber, with peel, raw 11206 Cucumber, peeled, raw 11948 Pickles, cucum…" at bounding box center [270, 475] width 209 height 129
click at [259, 424] on p "11205 Cucumber, with peel, raw" at bounding box center [250, 422] width 146 height 14
type input "Cucumber, with peel, raw"
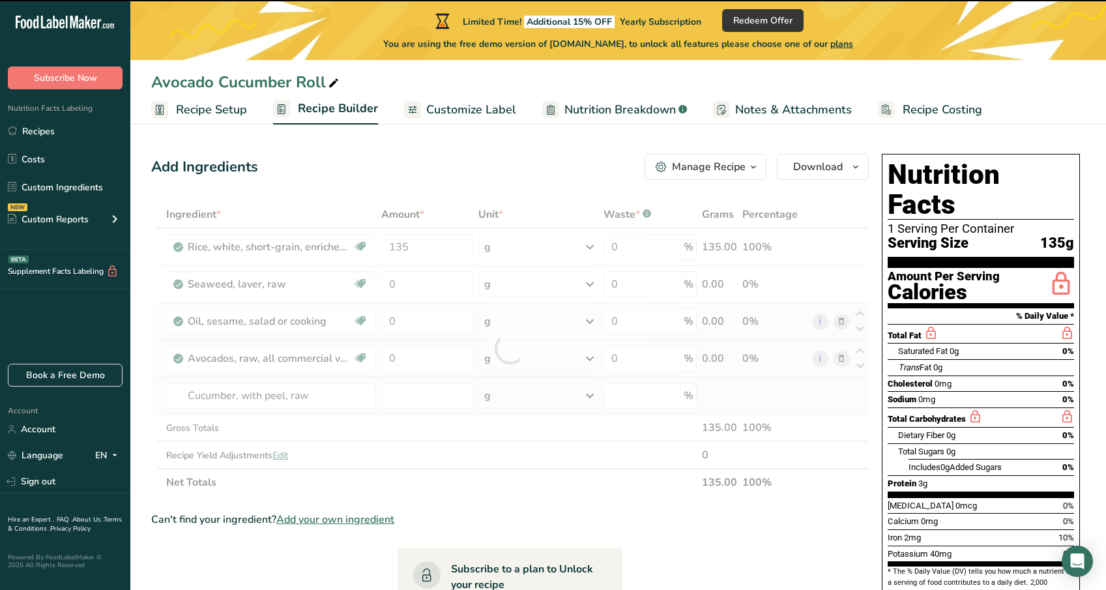
type input "0"
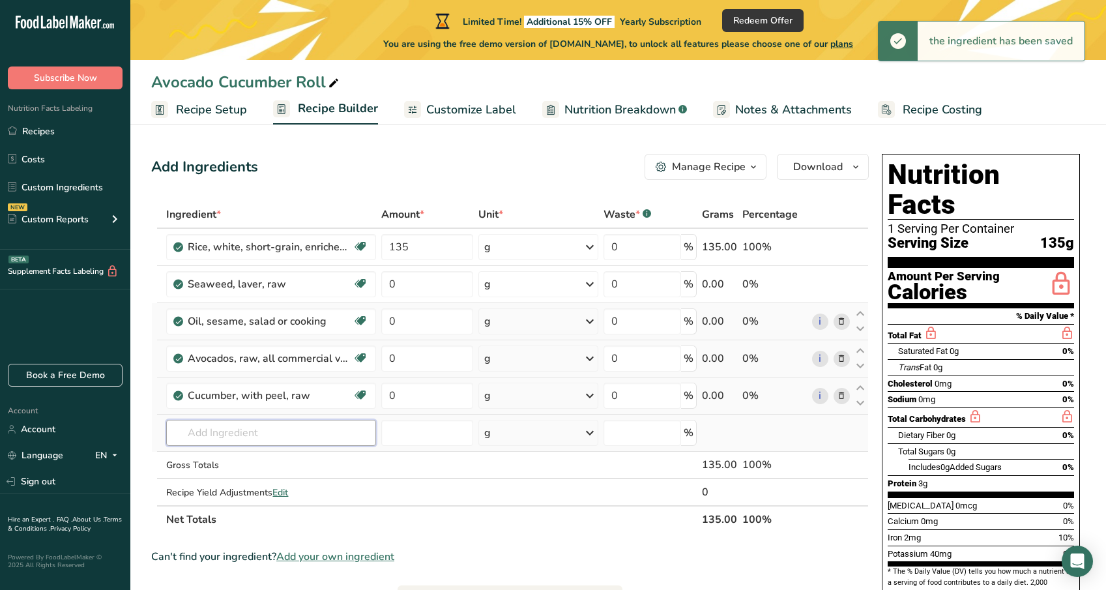
click at [258, 429] on input "text" at bounding box center [270, 433] width 209 height 26
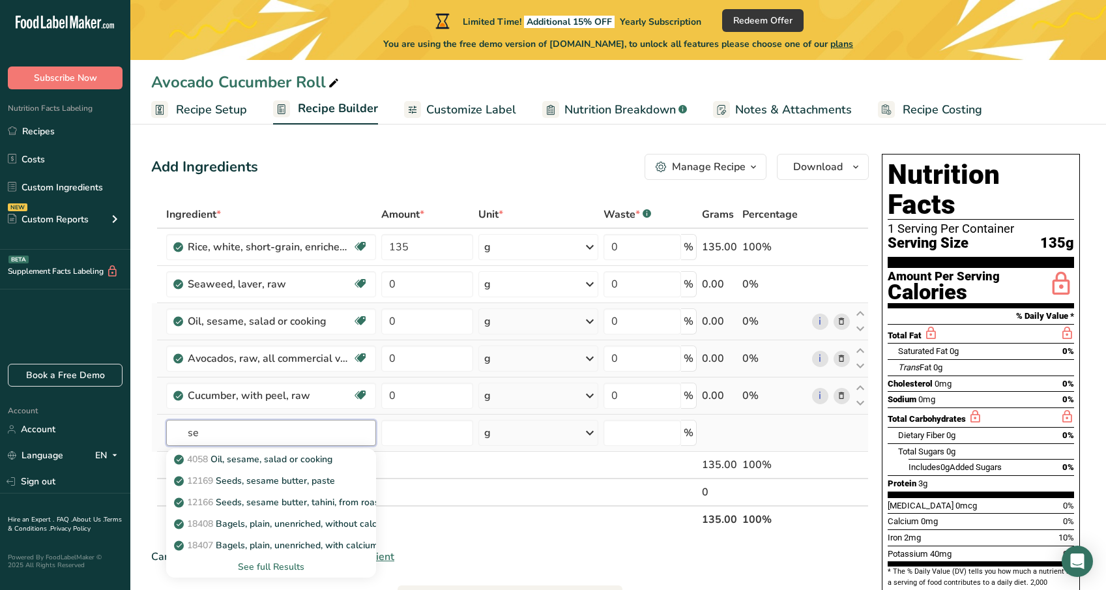
type input "s"
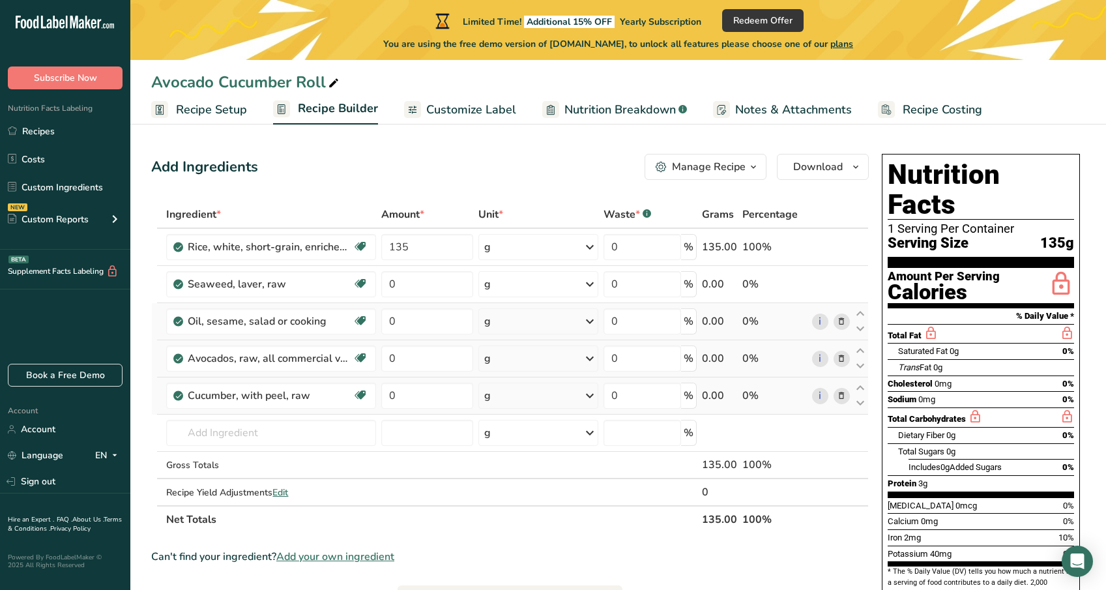
click at [390, 191] on div "Add Ingredients Manage Recipe Delete Recipe Duplicate Recipe Scale Recipe Save …" at bounding box center [513, 526] width 725 height 754
click at [417, 284] on input "0" at bounding box center [427, 284] width 93 height 26
type input "1.3"
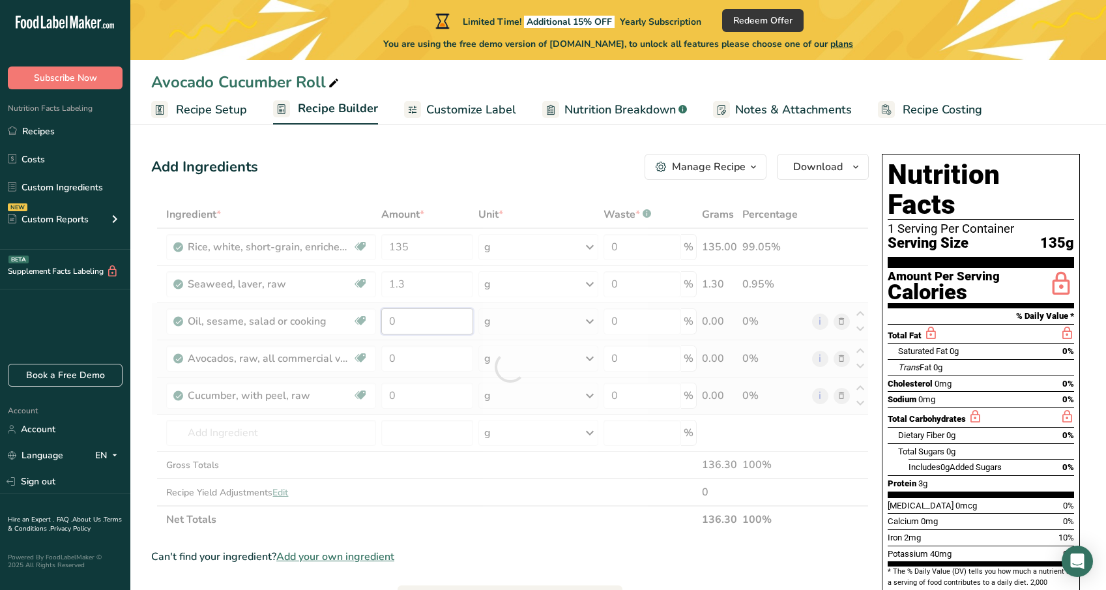
click at [416, 317] on div "Ingredient * Amount * Unit * Waste * .a-a{fill:#347362;}.b-a{fill:#fff;} Grams …" at bounding box center [509, 367] width 717 height 332
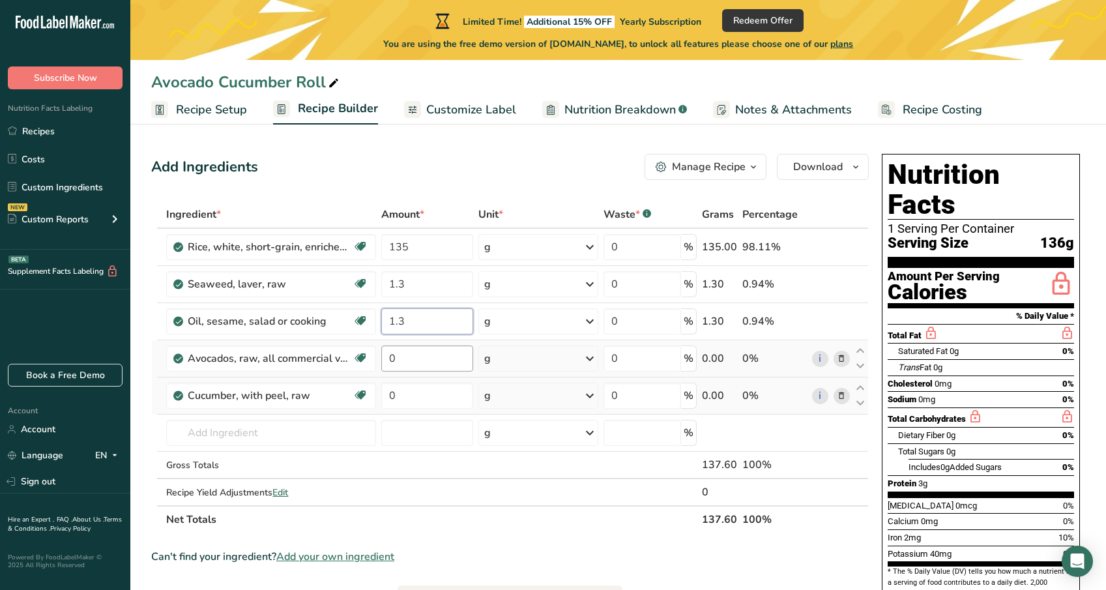
type input "1.3"
click at [416, 358] on div "Ingredient * Amount * Unit * Waste * .a-a{fill:#347362;}.b-a{fill:#fff;} Grams …" at bounding box center [509, 367] width 717 height 332
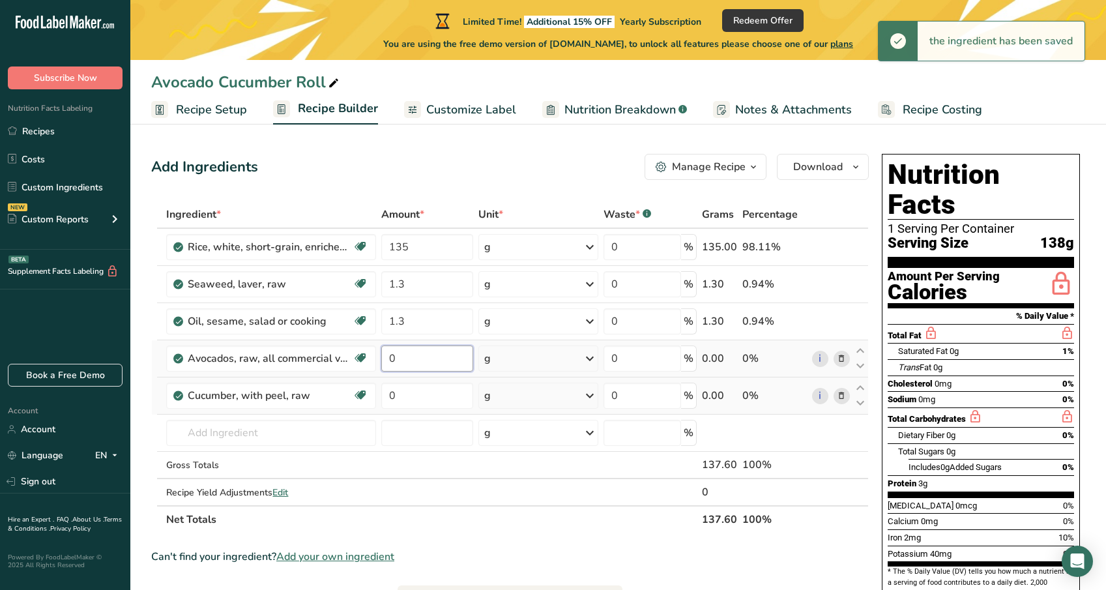
click at [403, 358] on input "0" at bounding box center [427, 358] width 93 height 26
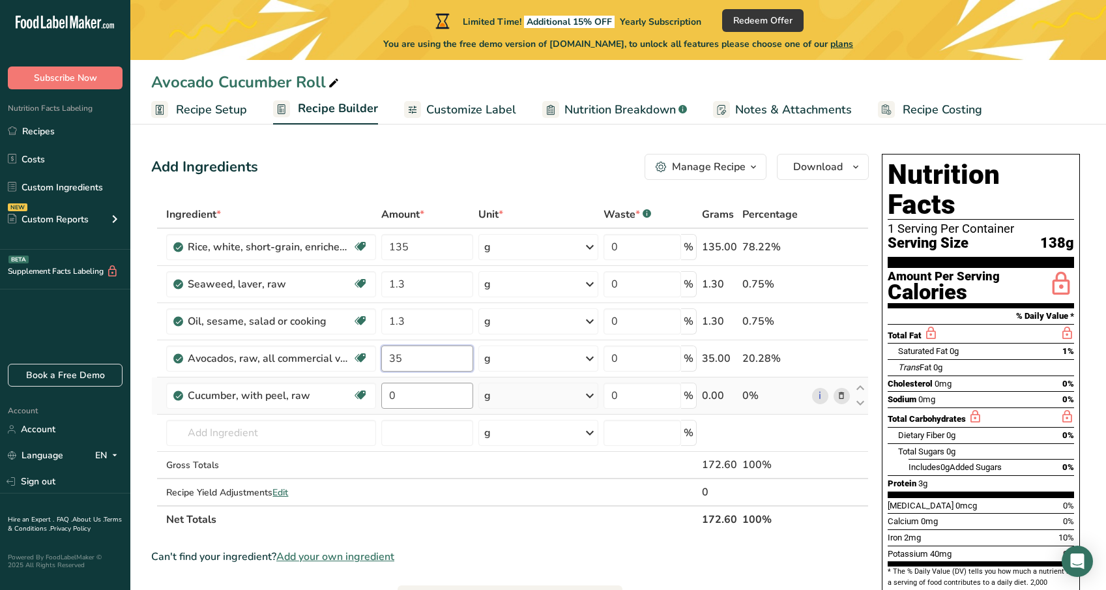
type input "35"
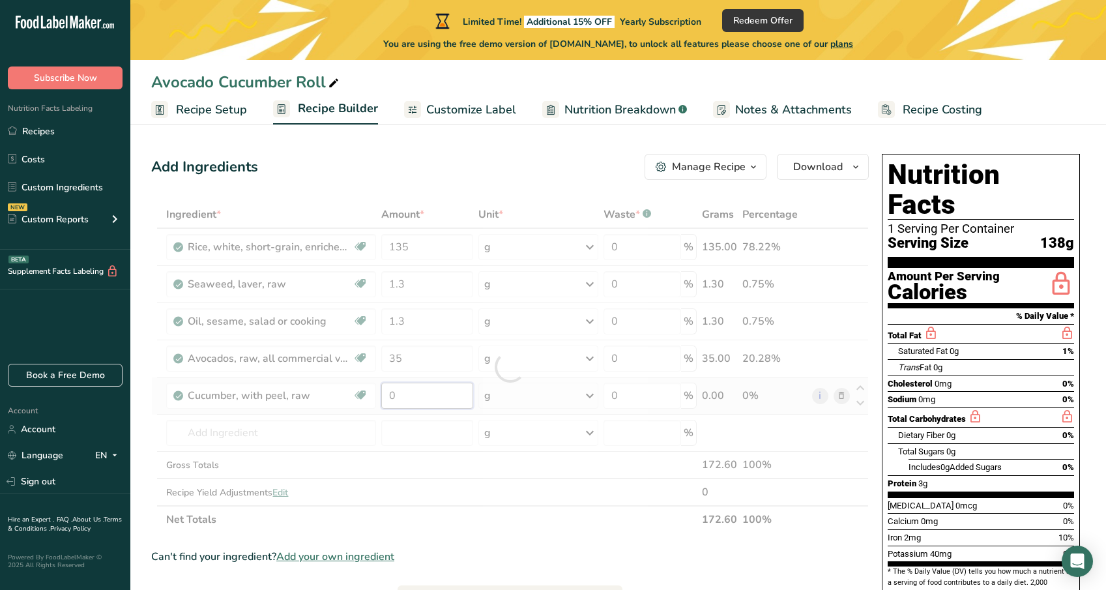
click at [397, 391] on div "Ingredient * Amount * Unit * Waste * .a-a{fill:#347362;}.b-a{fill:#fff;} Grams …" at bounding box center [509, 367] width 717 height 332
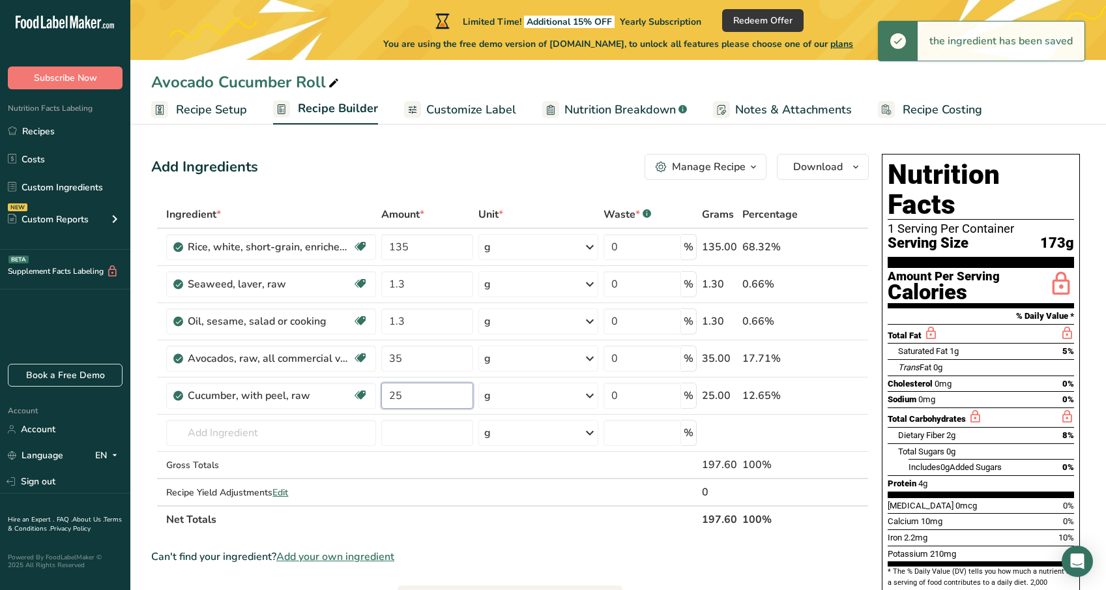
type input "25"
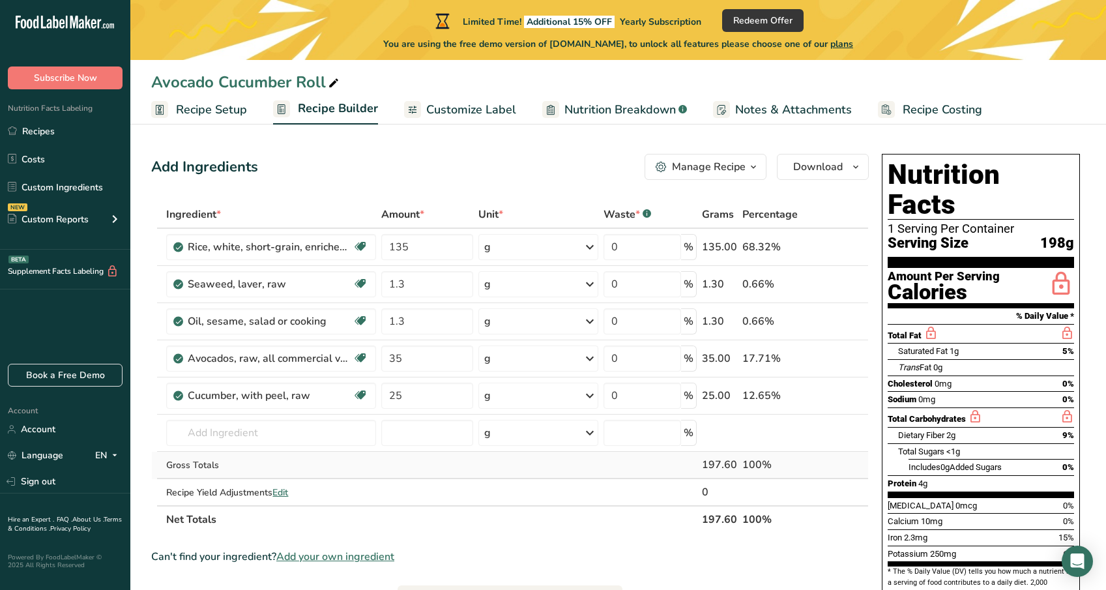
click at [495, 465] on div "Ingredient * Amount * Unit * Waste * .a-a{fill:#347362;}.b-a{fill:#fff;} Grams …" at bounding box center [509, 367] width 717 height 332
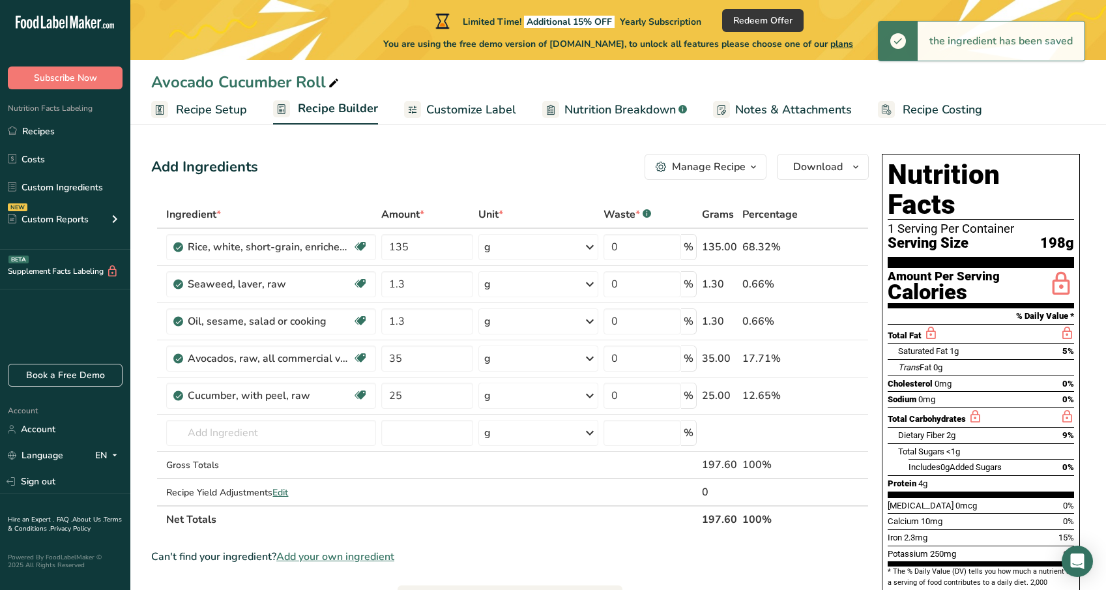
click at [502, 171] on div "Add Ingredients Manage Recipe Delete Recipe Duplicate Recipe Scale Recipe Save …" at bounding box center [509, 167] width 717 height 26
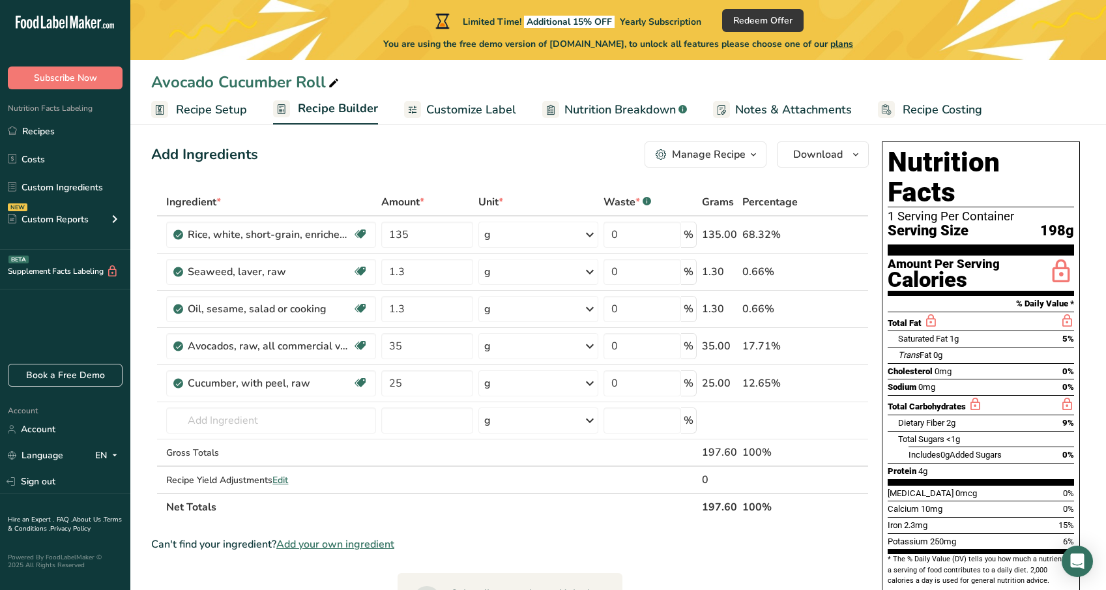
scroll to position [14, 0]
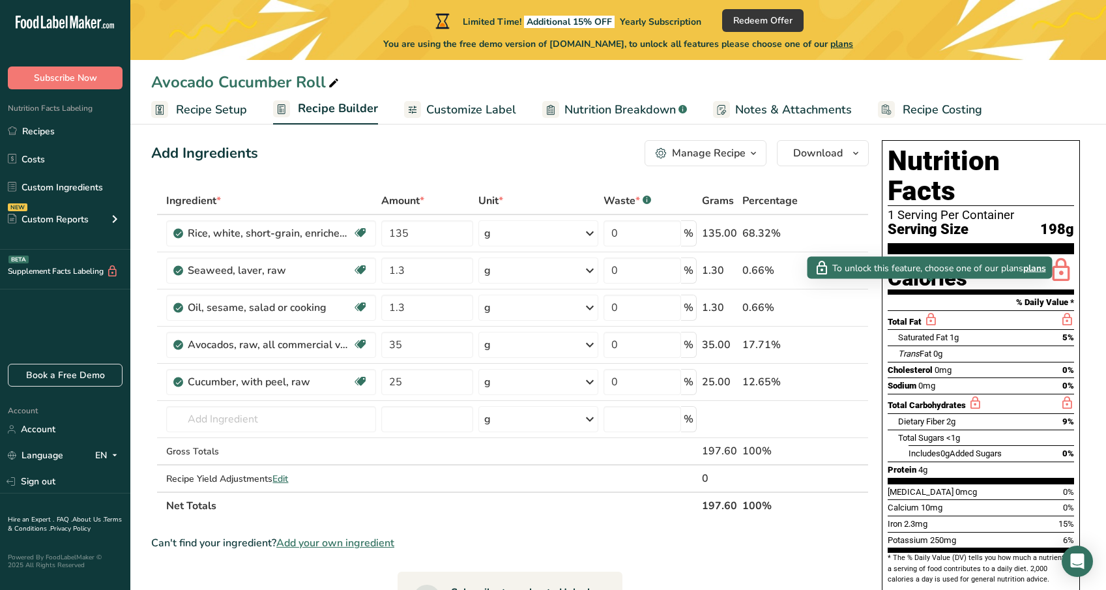
click at [926, 311] on icon at bounding box center [930, 319] width 14 height 16
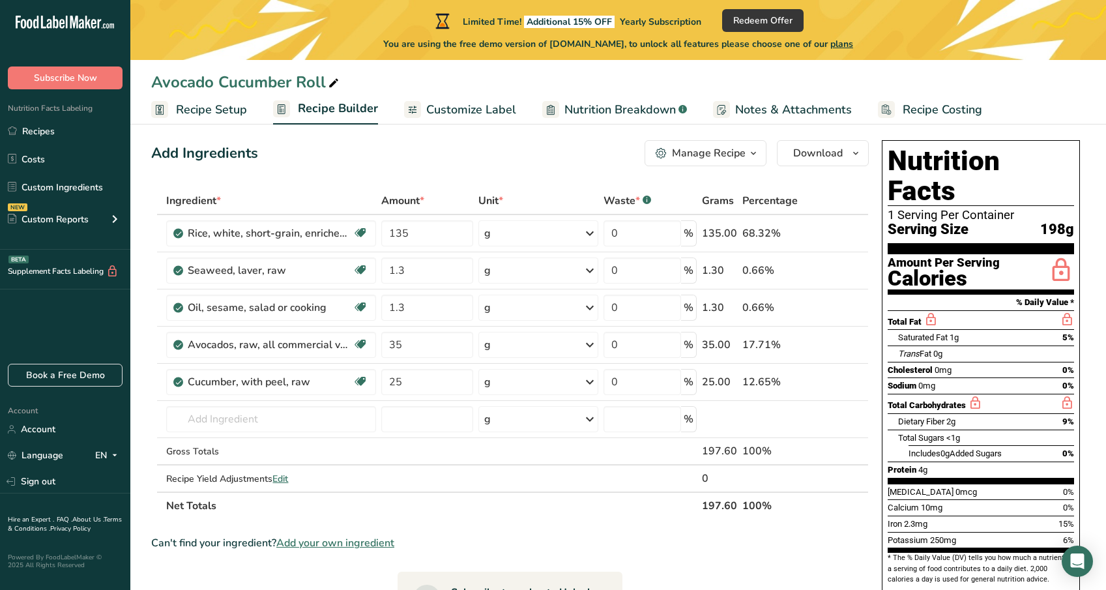
click at [926, 311] on icon at bounding box center [930, 319] width 14 height 16
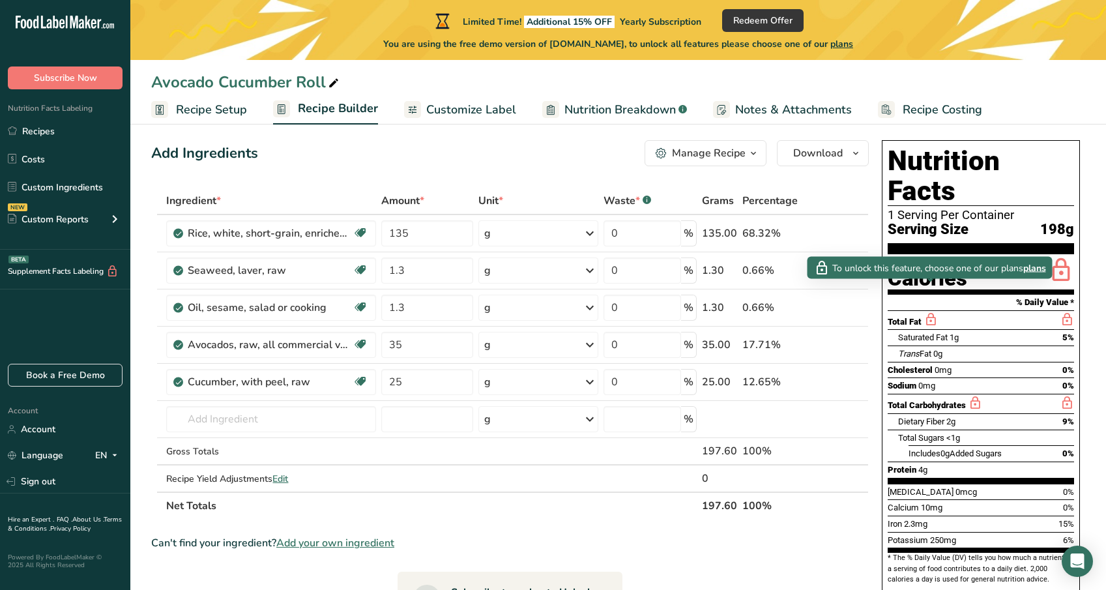
click at [1035, 265] on span "plans" at bounding box center [1034, 268] width 23 height 14
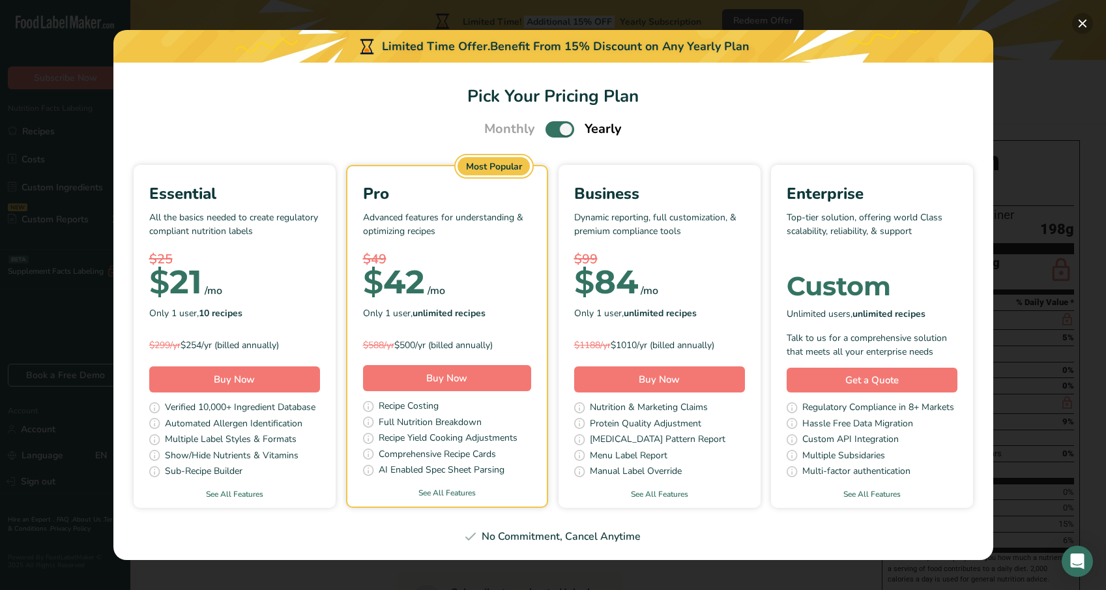
click at [1078, 23] on button "Pick Your Pricing Plan Modal" at bounding box center [1082, 23] width 21 height 21
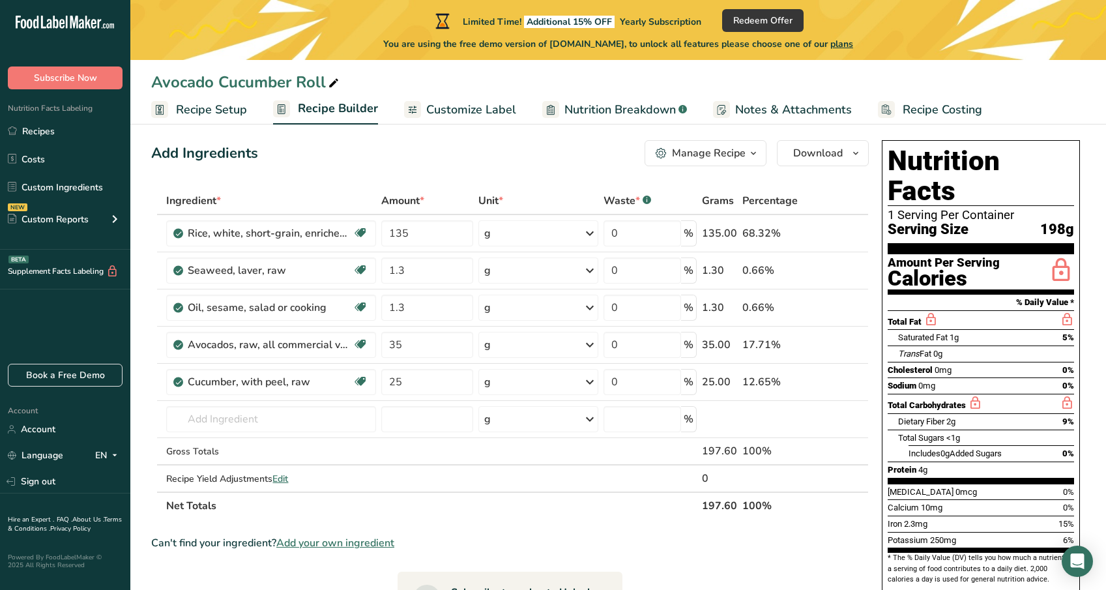
click at [479, 108] on span "Customize Label" at bounding box center [471, 110] width 90 height 18
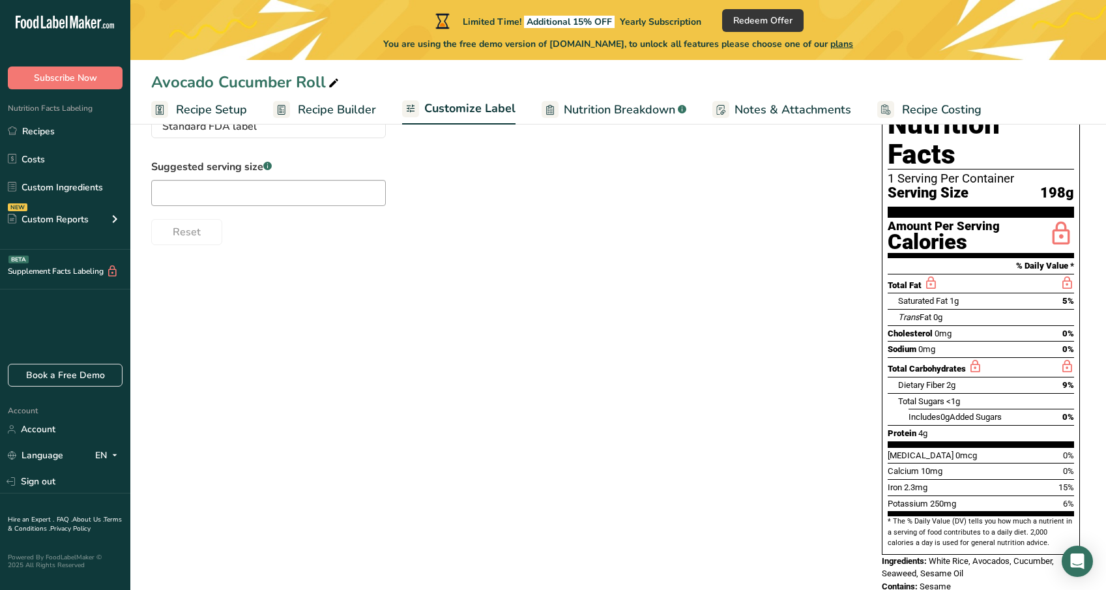
scroll to position [140, 0]
